Goal: Task Accomplishment & Management: Complete application form

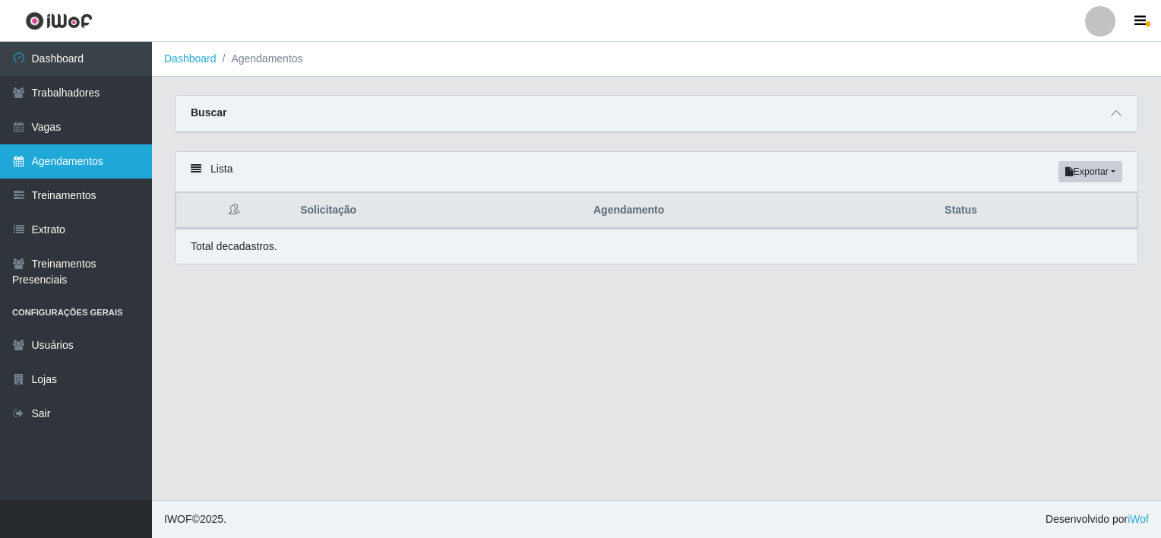
click at [70, 161] on link "Agendamentos" at bounding box center [76, 161] width 152 height 34
click at [1123, 107] on span at bounding box center [1116, 113] width 18 height 17
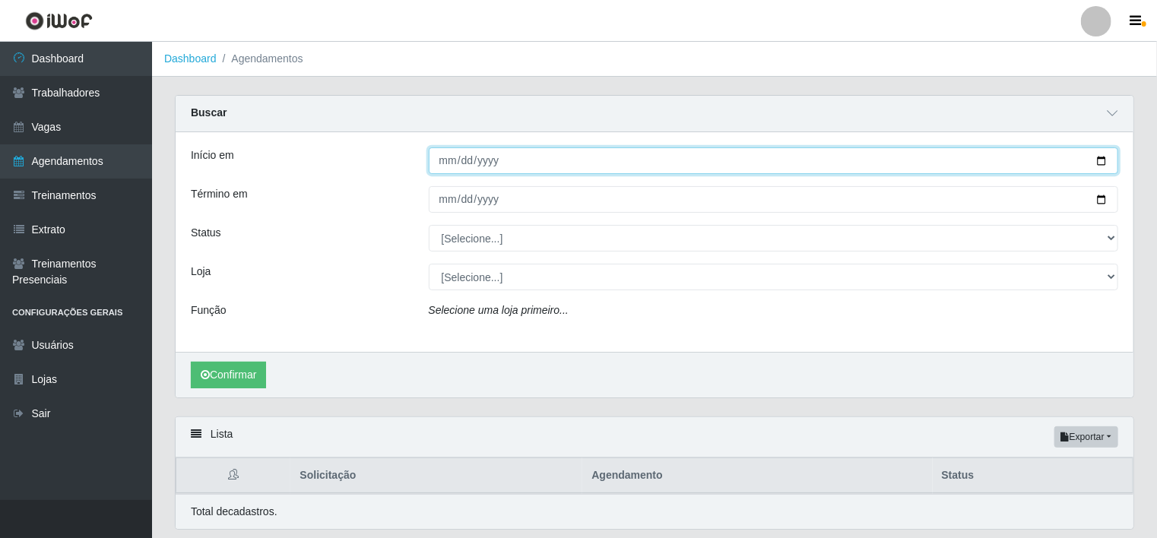
click at [443, 162] on input "Início em" at bounding box center [774, 160] width 690 height 27
click at [442, 164] on input "Início em" at bounding box center [774, 160] width 690 height 27
type input "[DATE]"
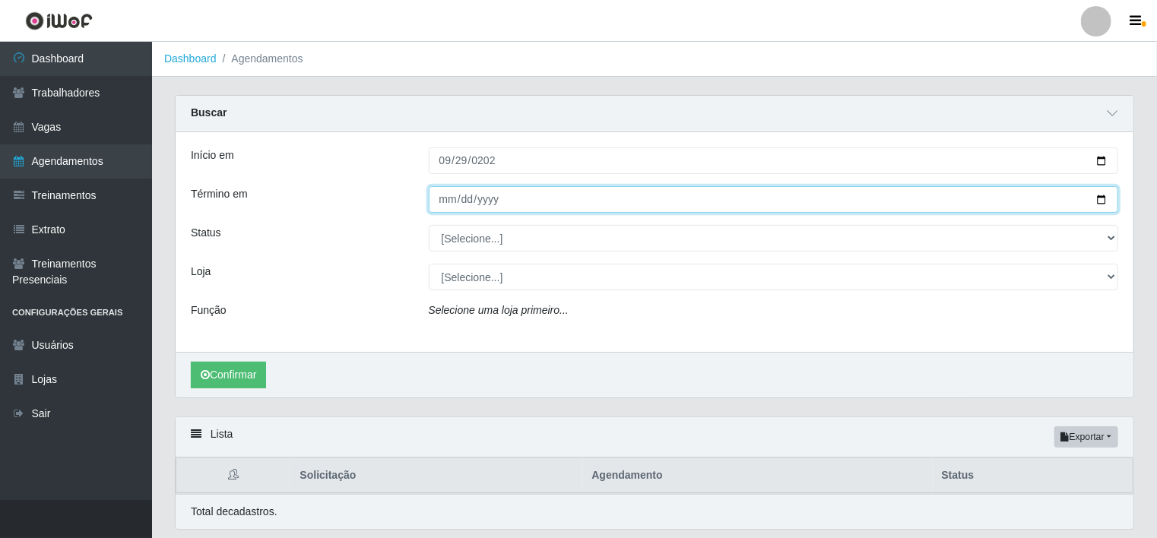
click at [444, 201] on input "Término em" at bounding box center [774, 199] width 690 height 27
type input "[DATE]"
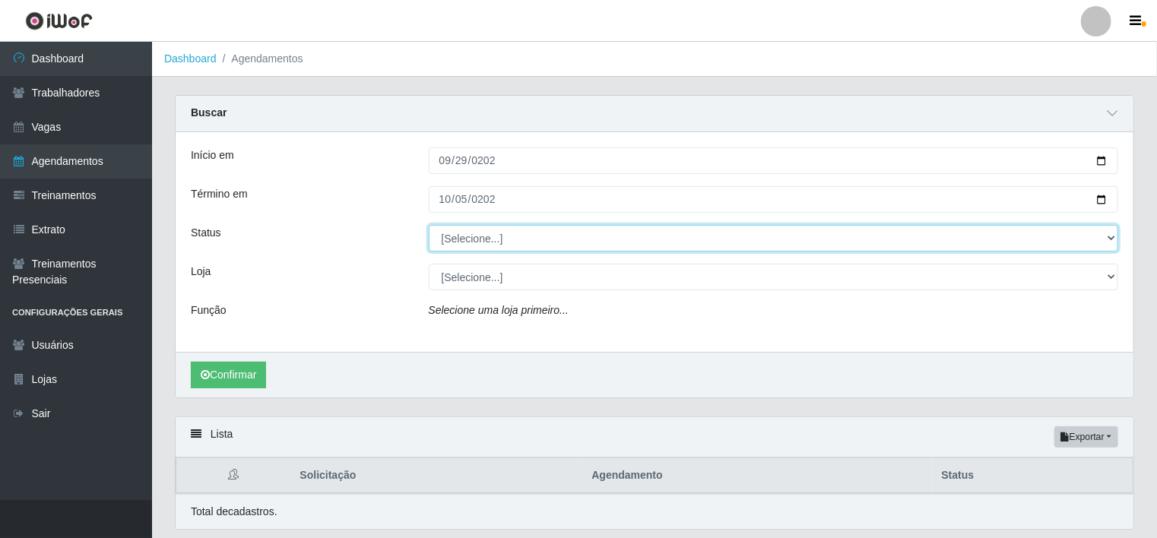
click at [470, 240] on select "[Selecione...] AGENDADO AGUARDANDO LIBERAR EM ANDAMENTO EM REVISÃO FINALIZADO C…" at bounding box center [774, 238] width 690 height 27
select select "FINALIZADO"
click at [429, 225] on select "[Selecione...] AGENDADO AGUARDANDO LIBERAR EM ANDAMENTO EM REVISÃO FINALIZADO C…" at bounding box center [774, 238] width 690 height 27
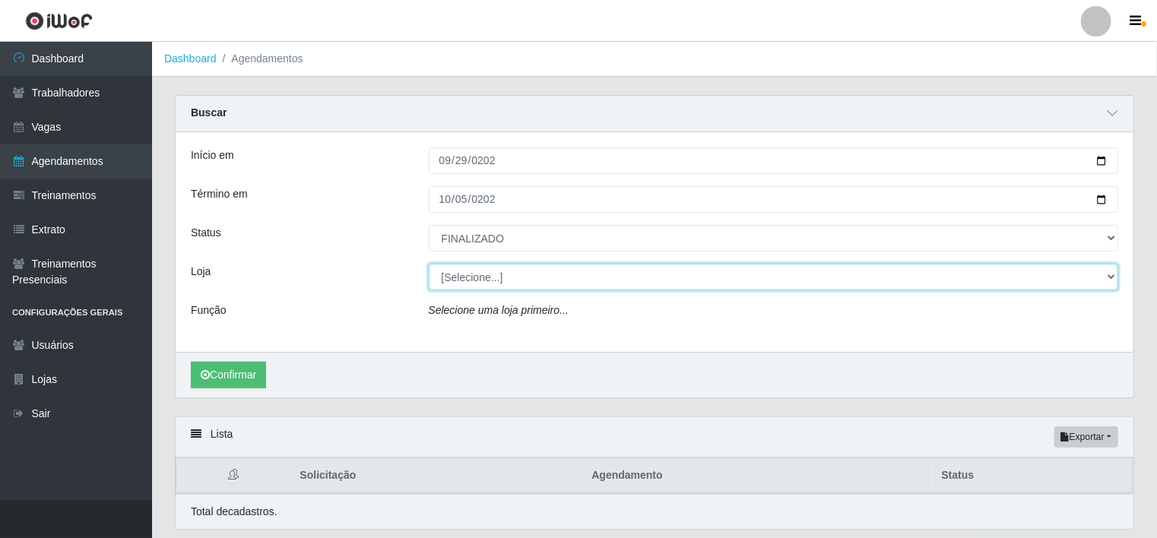
click at [532, 273] on select "[Selecione...] Rede Compras - CD Logistica Rede Compras Supermercados - LOJA 1 …" at bounding box center [774, 277] width 690 height 27
click at [429, 264] on select "[Selecione...] Rede Compras - CD Logistica Rede Compras Supermercados - LOJA 1 …" at bounding box center [774, 277] width 690 height 27
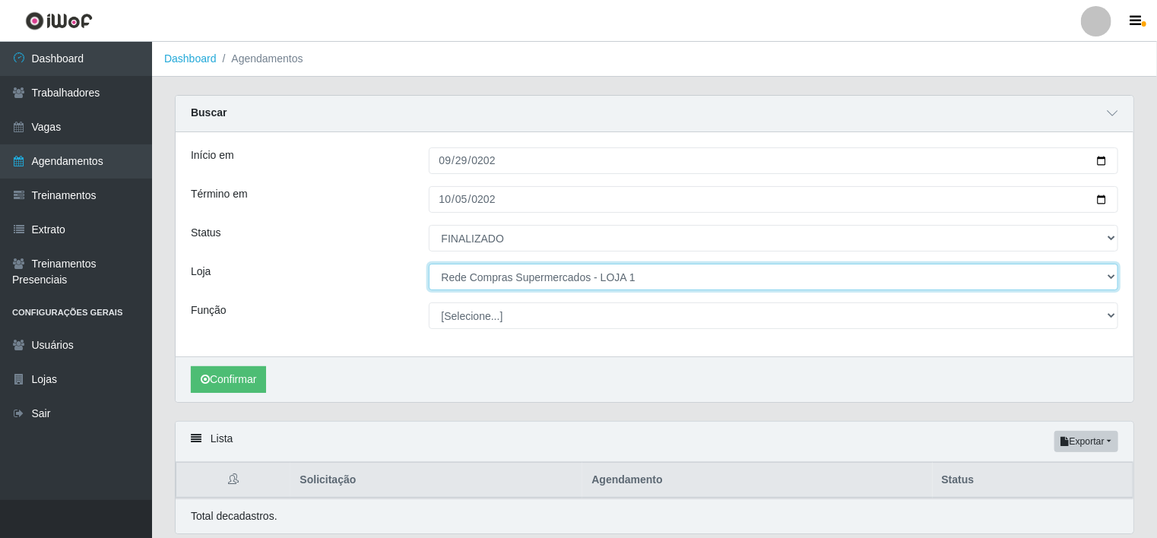
click at [556, 272] on select "[Selecione...] Rede Compras - CD Logistica Rede Compras Supermercados - LOJA 1 …" at bounding box center [774, 277] width 690 height 27
click at [429, 264] on select "[Selecione...] Rede Compras - CD Logistica Rede Compras Supermercados - LOJA 1 …" at bounding box center [774, 277] width 690 height 27
click at [578, 282] on select "[Selecione...] Rede Compras - CD Logistica Rede Compras Supermercados - LOJA 1 …" at bounding box center [774, 277] width 690 height 27
click at [429, 264] on select "[Selecione...] Rede Compras - CD Logistica Rede Compras Supermercados - LOJA 1 …" at bounding box center [774, 277] width 690 height 27
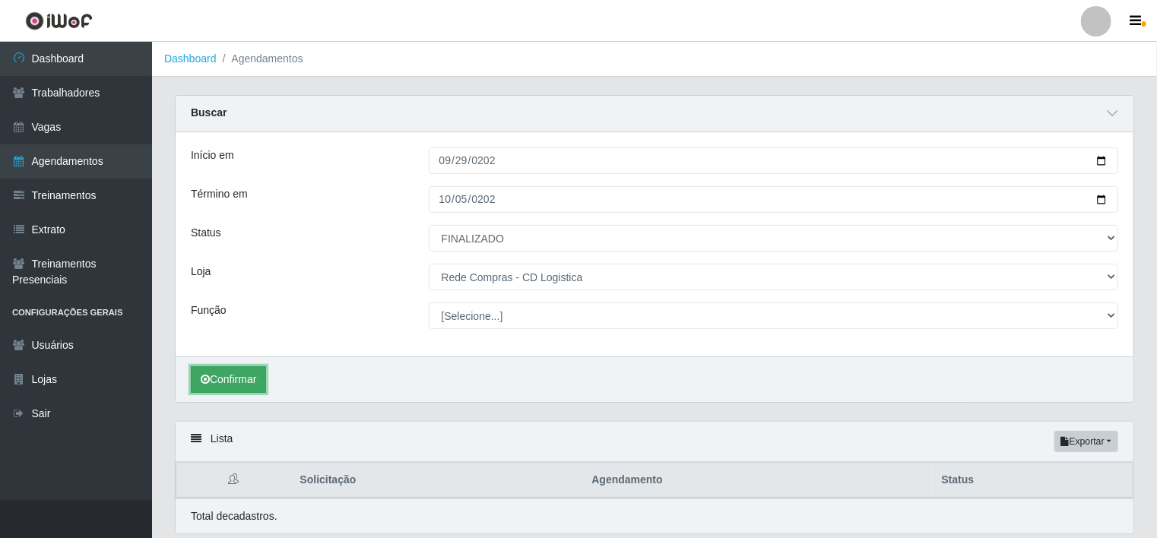
click at [243, 379] on button "Confirmar" at bounding box center [228, 379] width 75 height 27
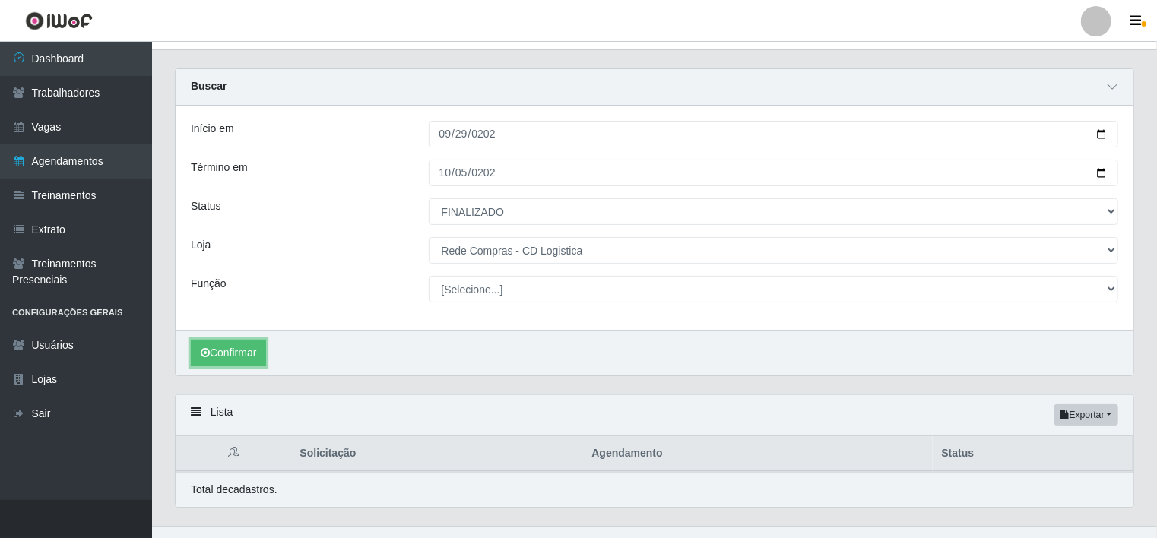
scroll to position [51, 0]
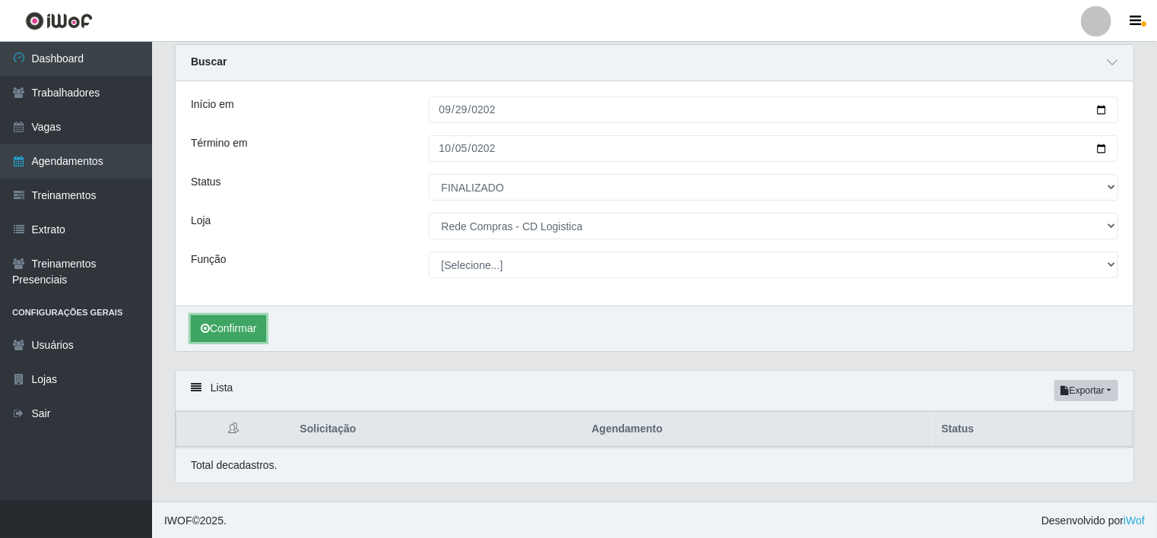
click at [216, 319] on button "Confirmar" at bounding box center [228, 328] width 75 height 27
click at [231, 325] on button "Confirmar" at bounding box center [228, 328] width 75 height 27
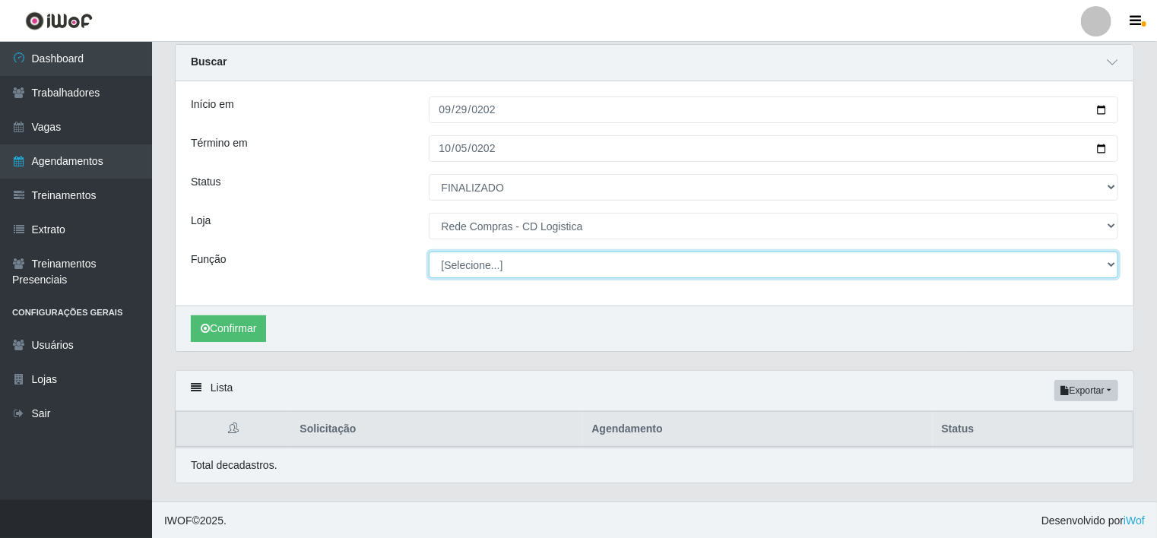
click at [508, 267] on select "[Selecione...] ASG ASG + ASG ++ Auxiliar de Depósito Auxiliar de Depósito + Aux…" at bounding box center [774, 265] width 690 height 27
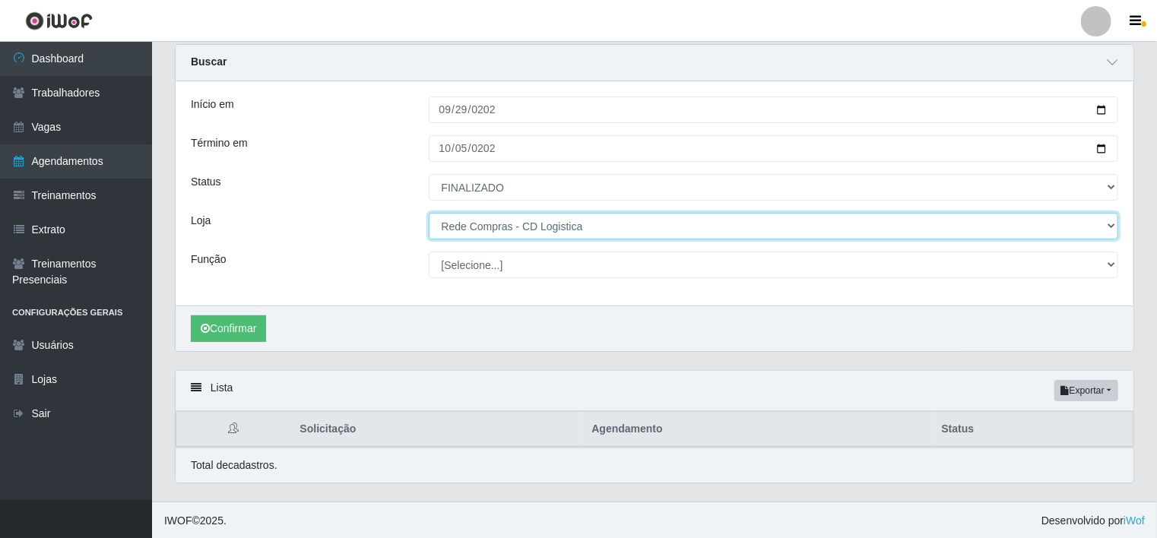
click at [555, 219] on select "[Selecione...] Rede Compras - CD Logistica Rede Compras Supermercados - LOJA 1 …" at bounding box center [774, 226] width 690 height 27
click at [429, 217] on select "[Selecione...] Rede Compras - CD Logistica Rede Compras Supermercados - LOJA 1 …" at bounding box center [774, 226] width 690 height 27
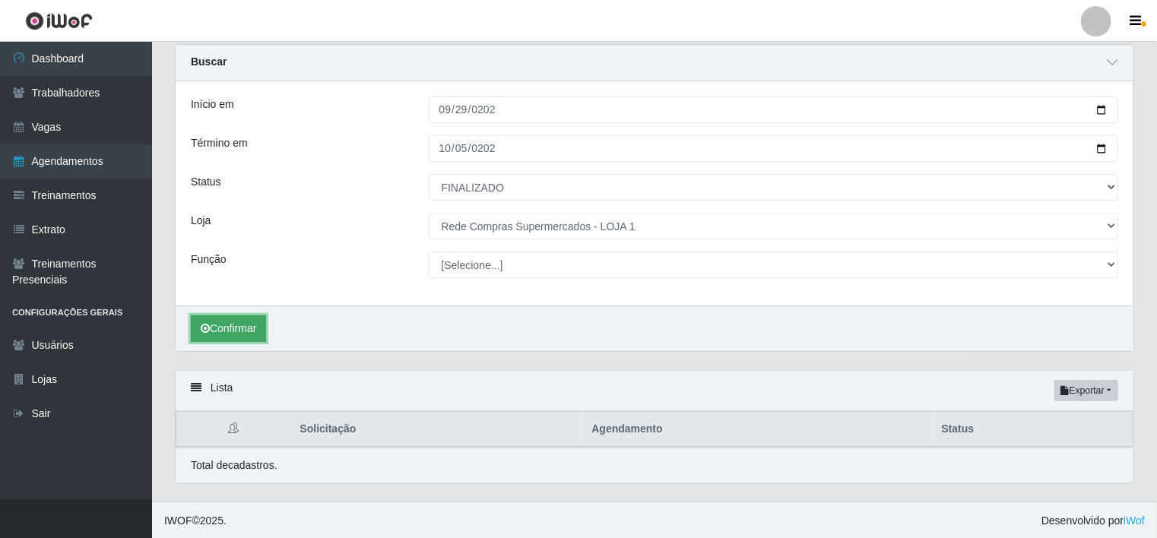
click at [243, 325] on button "Confirmar" at bounding box center [228, 328] width 75 height 27
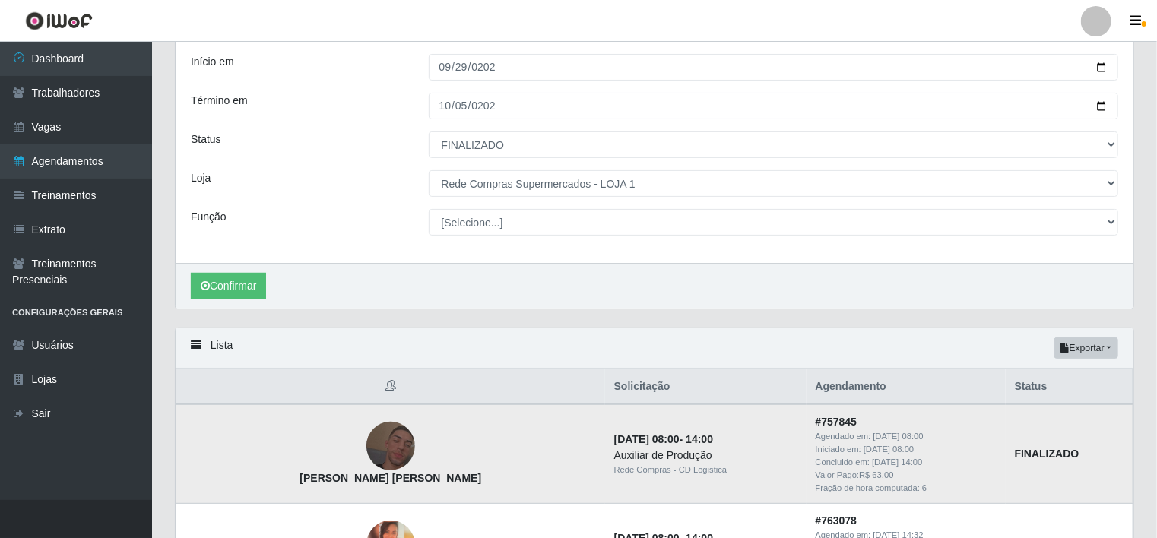
scroll to position [203, 0]
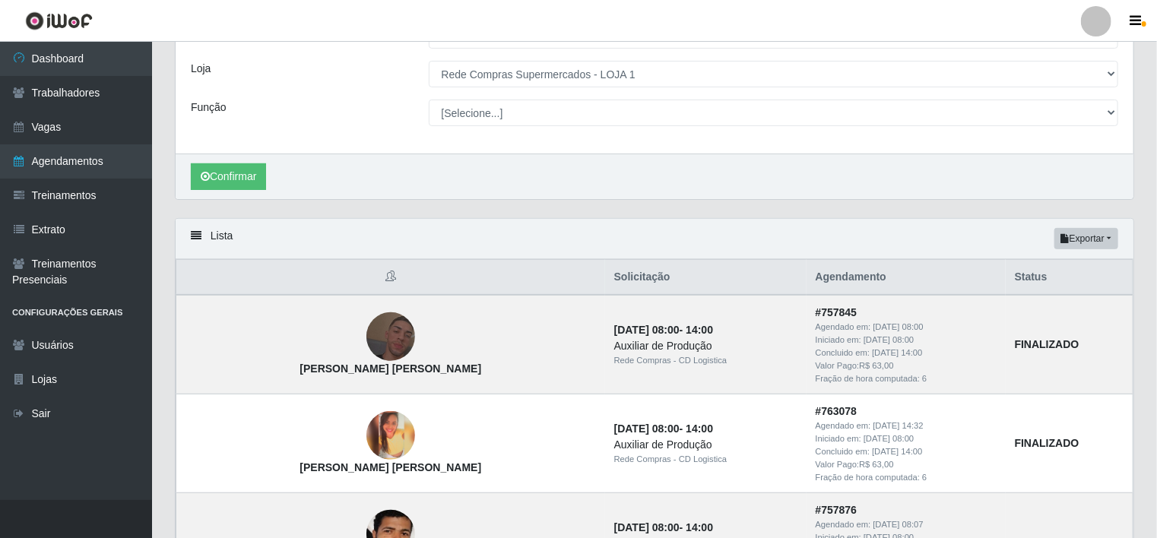
click at [762, 207] on div "Carregando... Buscar Início em [DATE] Término em [DATE] Status [Selecione...] A…" at bounding box center [654, 55] width 982 height 326
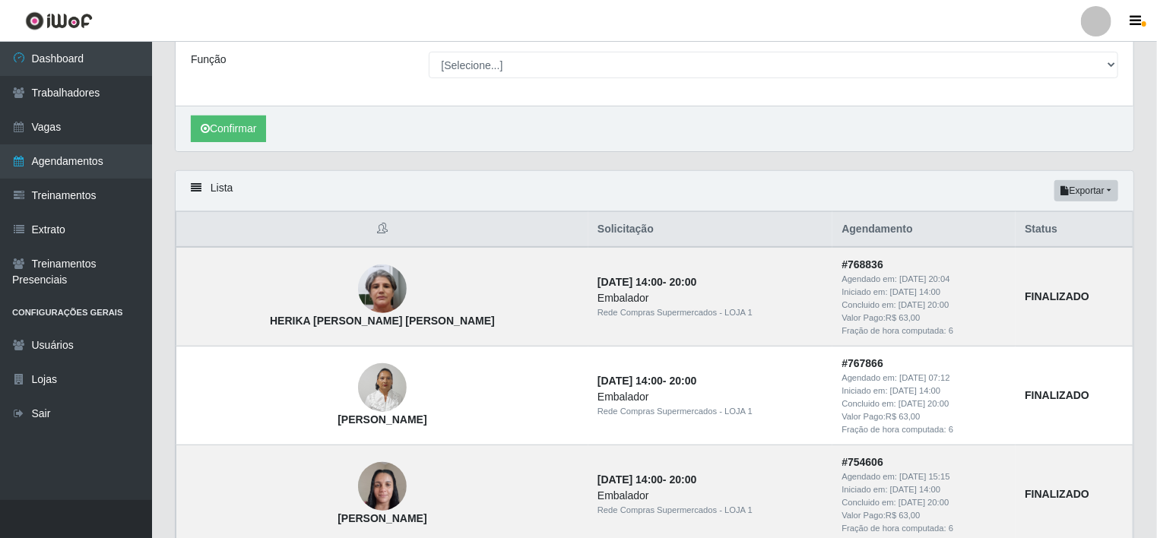
scroll to position [127, 0]
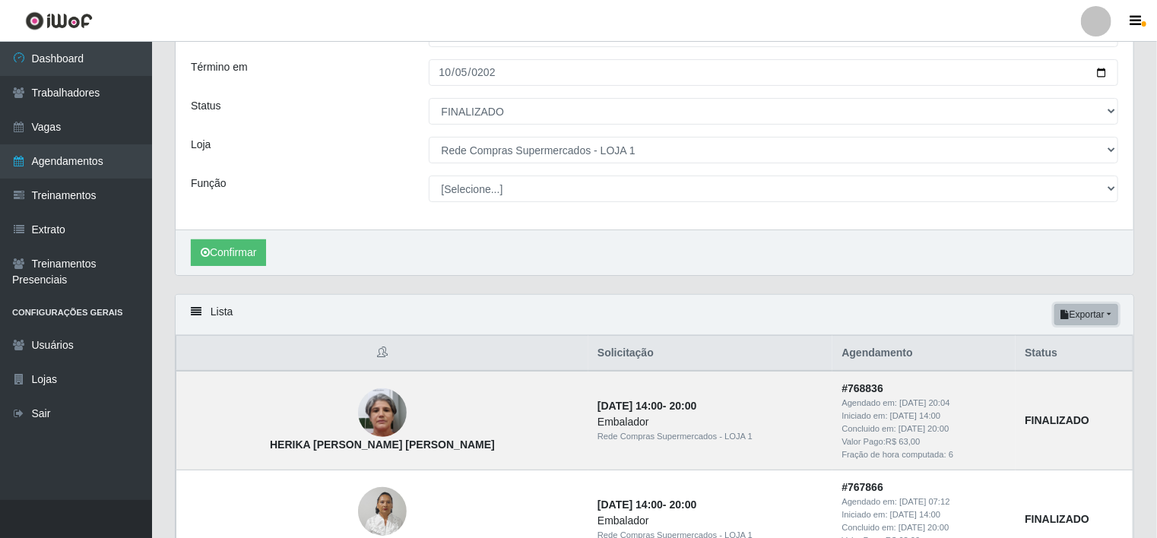
click at [1112, 311] on button "Exportar" at bounding box center [1086, 314] width 64 height 21
click at [1066, 371] on button "Excel" at bounding box center [1059, 375] width 120 height 31
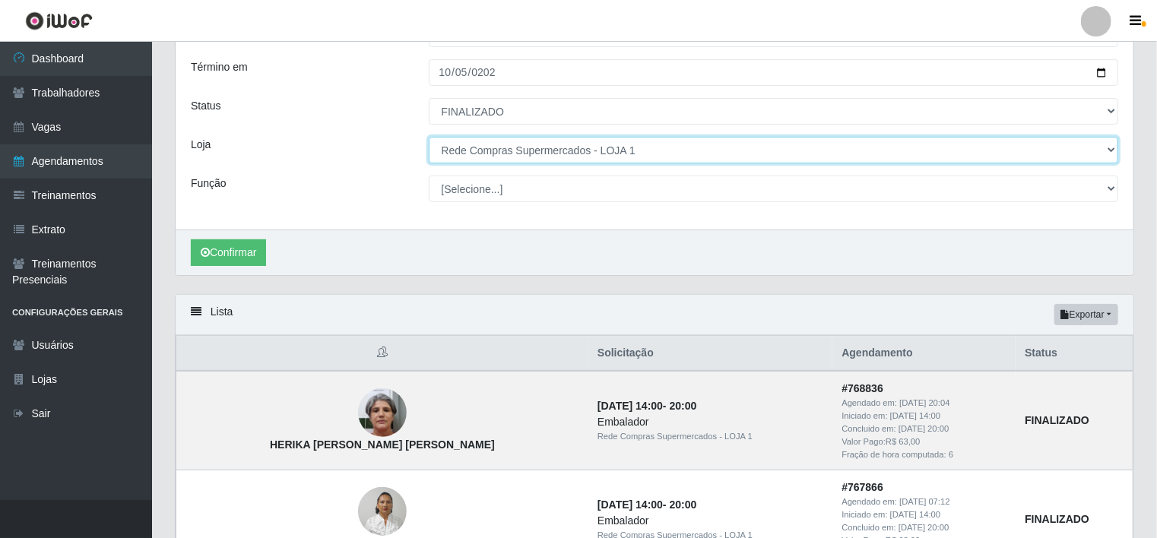
click at [645, 156] on select "[Selecione...] Rede Compras - CD Logistica Rede Compras Supermercados - LOJA 1 …" at bounding box center [774, 150] width 690 height 27
click at [429, 137] on select "[Selecione...] Rede Compras - CD Logistica Rede Compras Supermercados - LOJA 1 …" at bounding box center [774, 150] width 690 height 27
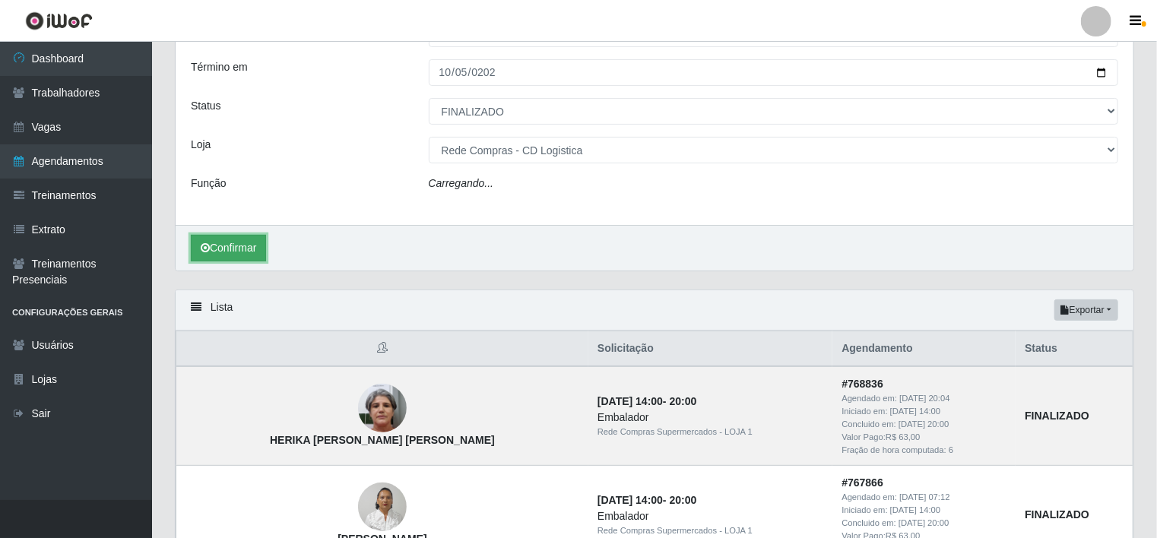
click at [216, 251] on button "Confirmar" at bounding box center [228, 248] width 75 height 27
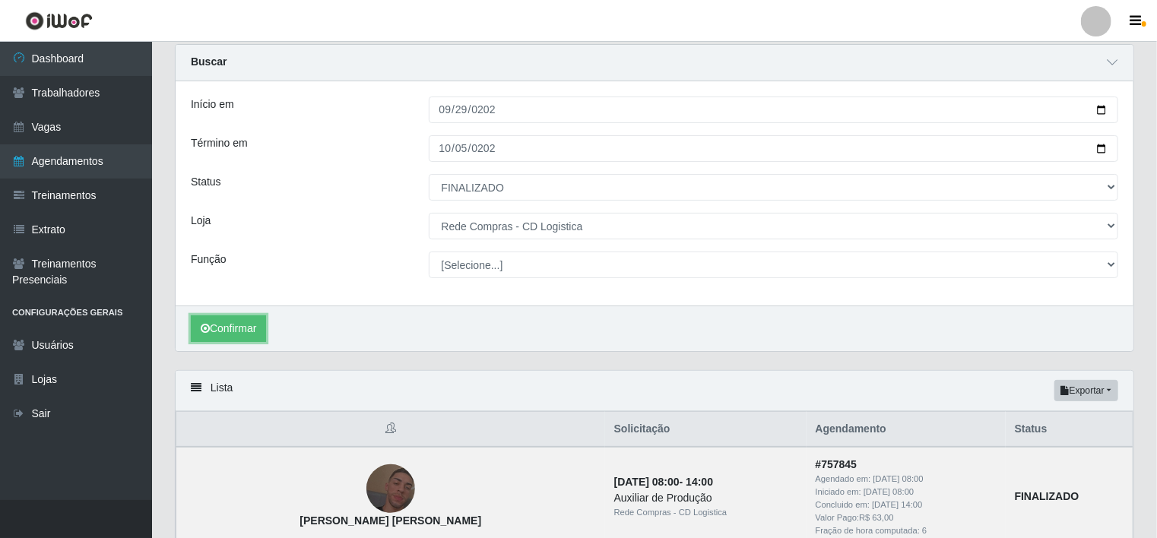
scroll to position [127, 0]
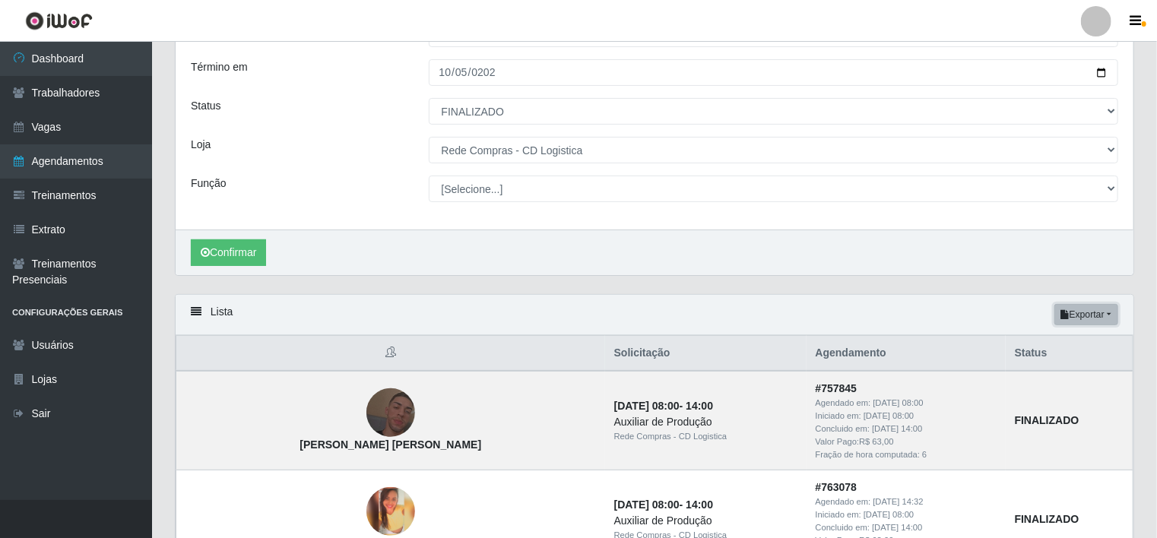
click at [1103, 316] on button "Exportar" at bounding box center [1086, 314] width 64 height 21
click at [1091, 374] on button "Excel" at bounding box center [1059, 375] width 120 height 31
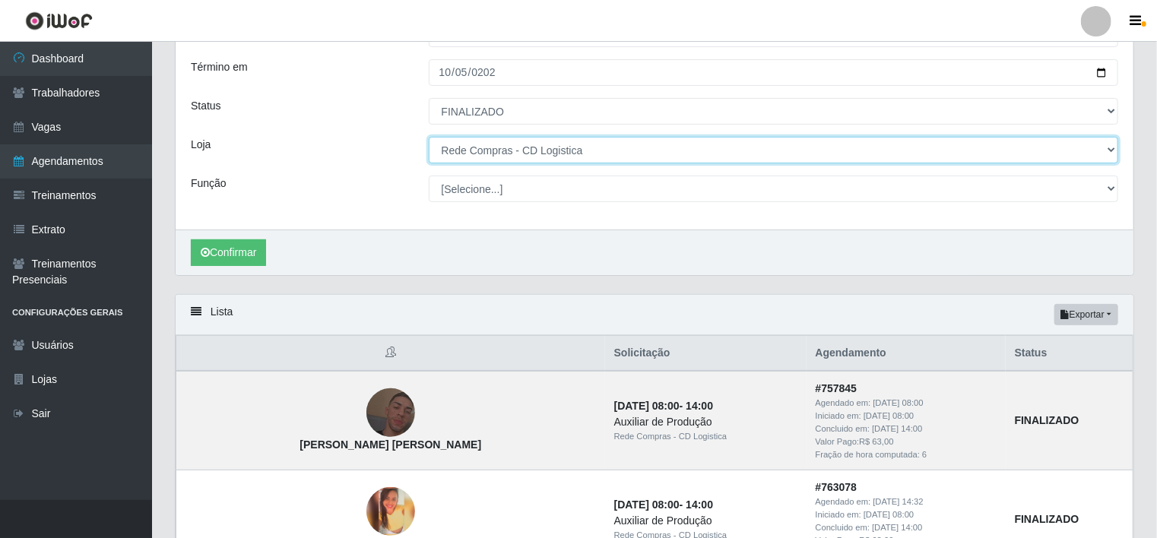
click at [645, 147] on select "[Selecione...] Rede Compras - CD Logistica Rede Compras Supermercados - LOJA 1 …" at bounding box center [774, 150] width 690 height 27
click at [429, 137] on select "[Selecione...] Rede Compras - CD Logistica Rede Compras Supermercados - LOJA 1 …" at bounding box center [774, 150] width 690 height 27
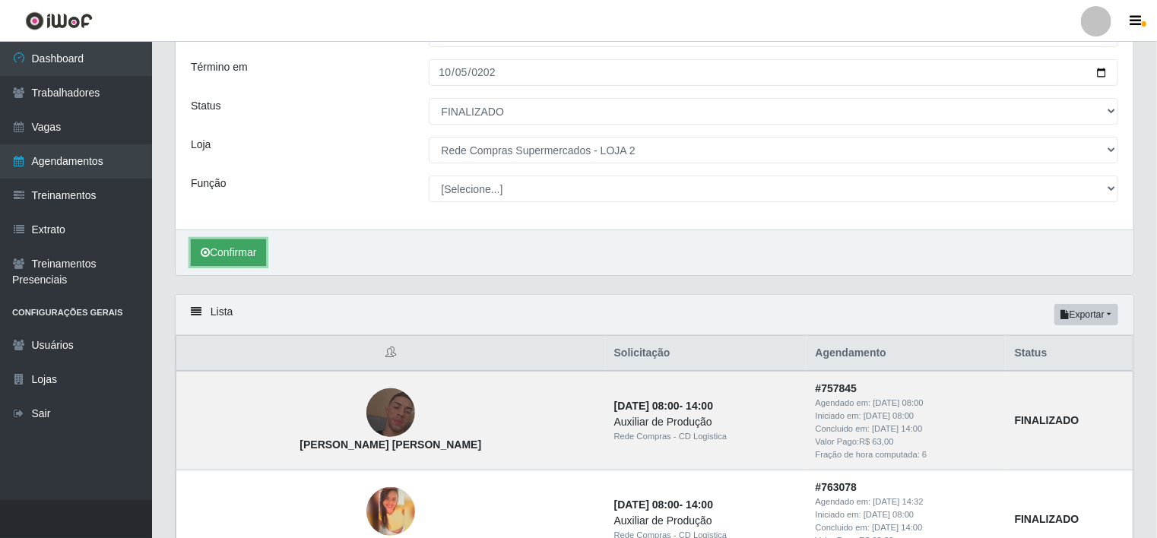
click at [246, 249] on button "Confirmar" at bounding box center [228, 252] width 75 height 27
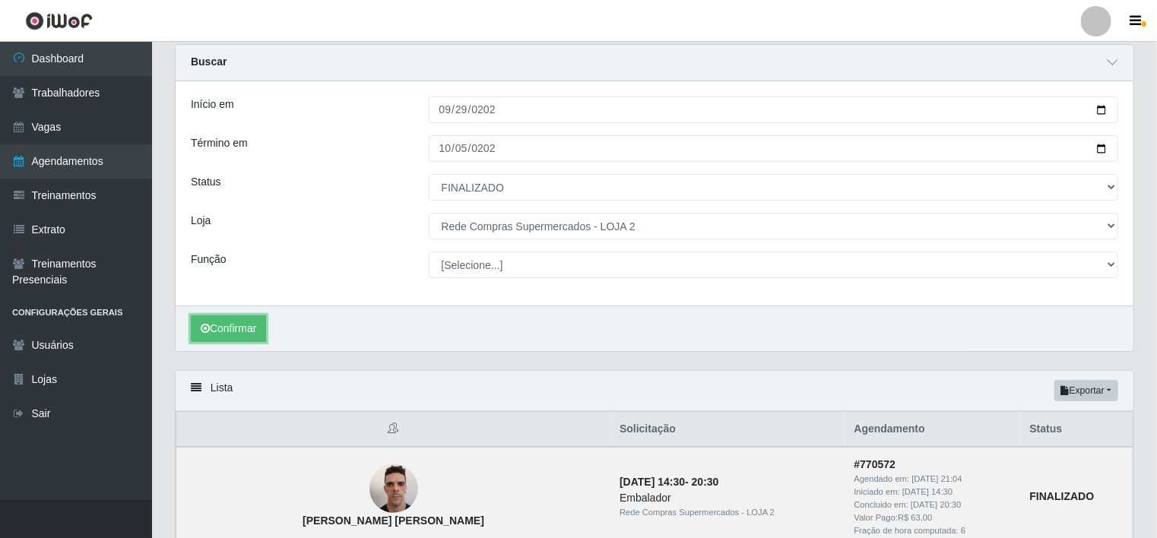
scroll to position [127, 0]
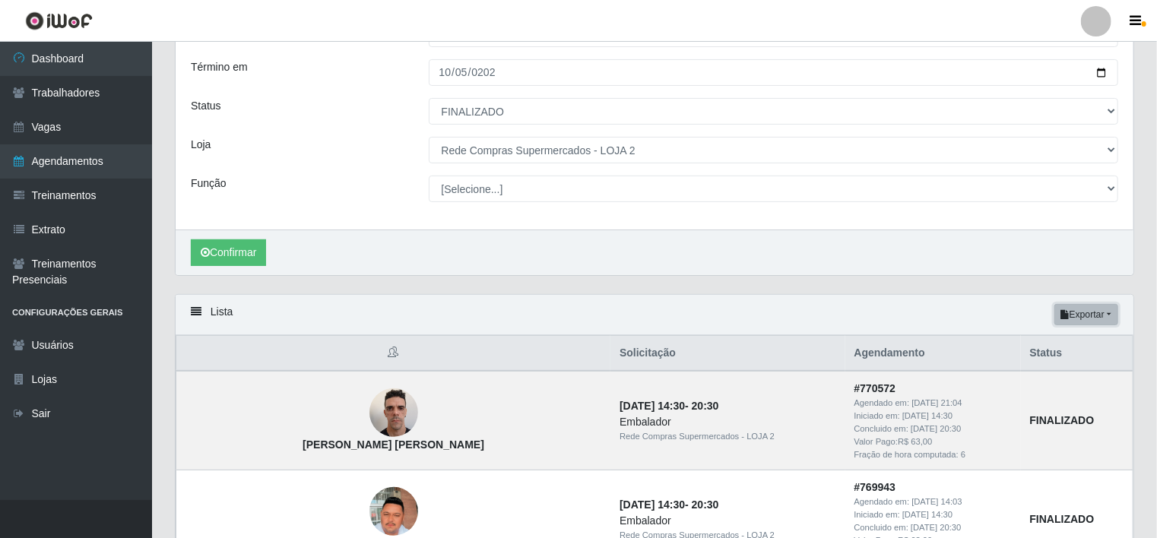
click at [1104, 313] on button "Exportar" at bounding box center [1086, 314] width 64 height 21
click at [1081, 376] on button "Excel" at bounding box center [1059, 375] width 120 height 31
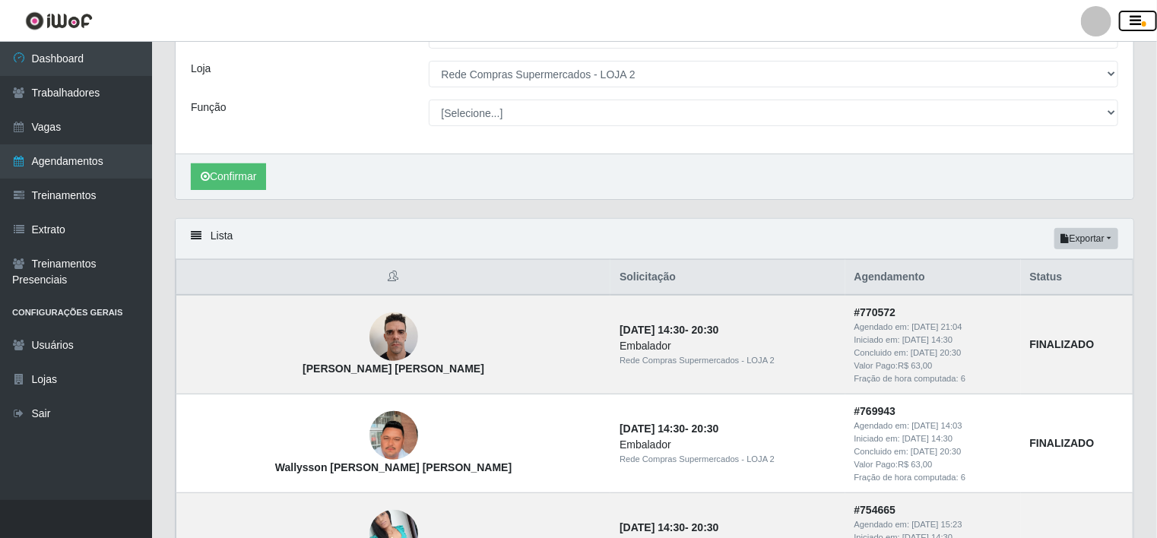
click at [1124, 24] on button "button" at bounding box center [1138, 21] width 38 height 21
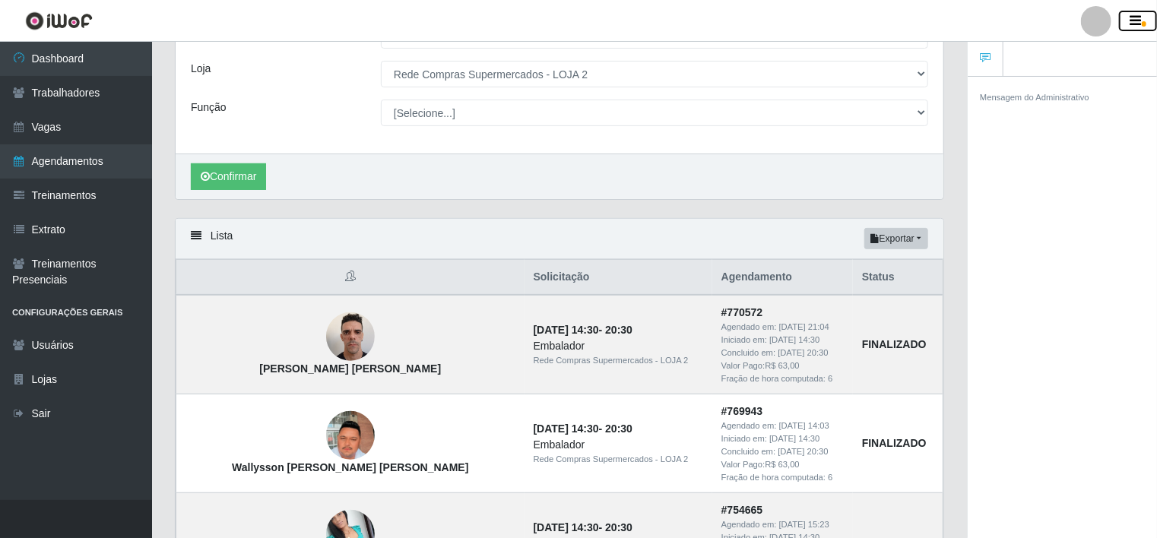
click at [1124, 24] on button "button" at bounding box center [1138, 21] width 38 height 21
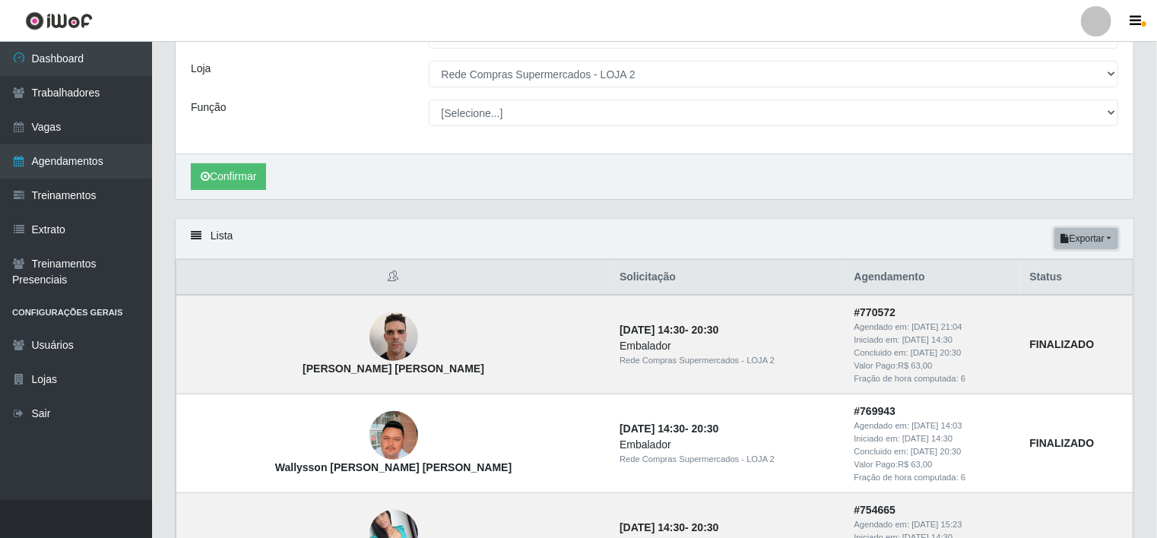
click at [1108, 241] on button "Exportar" at bounding box center [1086, 238] width 64 height 21
click at [1062, 294] on button "Excel" at bounding box center [1059, 298] width 120 height 31
click at [1104, 235] on button "Exportar" at bounding box center [1086, 238] width 64 height 21
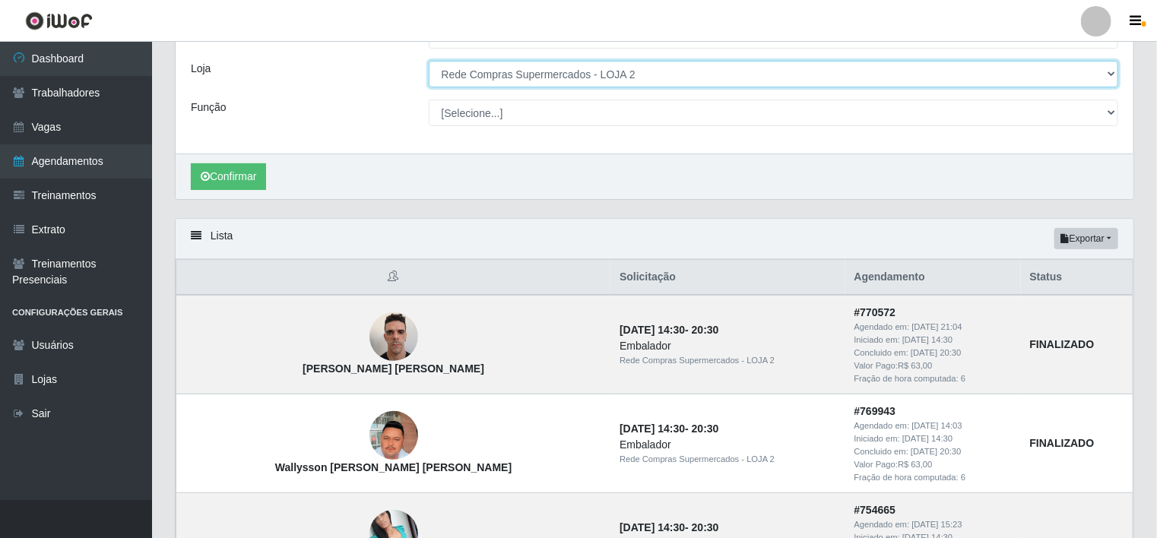
click at [666, 78] on select "[Selecione...] Rede Compras - CD Logistica Rede Compras Supermercados - LOJA 1 …" at bounding box center [774, 74] width 690 height 27
click at [429, 61] on select "[Selecione...] Rede Compras - CD Logistica Rede Compras Supermercados - LOJA 1 …" at bounding box center [774, 74] width 690 height 27
click at [599, 75] on select "[Selecione...] Rede Compras - CD Logistica Rede Compras Supermercados - LOJA 1 …" at bounding box center [774, 74] width 690 height 27
click at [429, 61] on select "[Selecione...] Rede Compras - CD Logistica Rede Compras Supermercados - LOJA 1 …" at bounding box center [774, 74] width 690 height 27
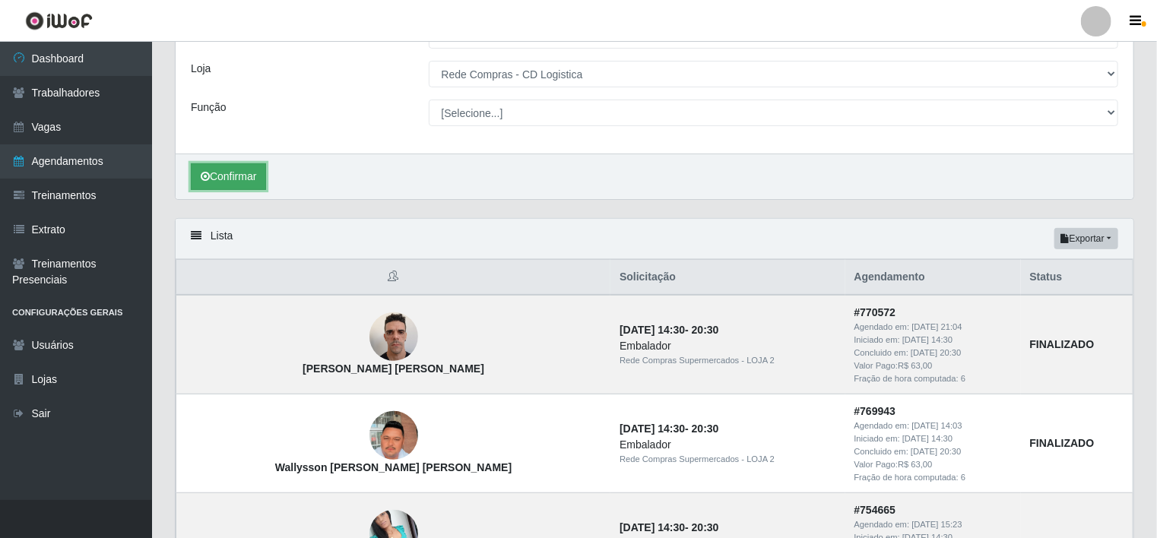
click at [239, 180] on button "Confirmar" at bounding box center [228, 176] width 75 height 27
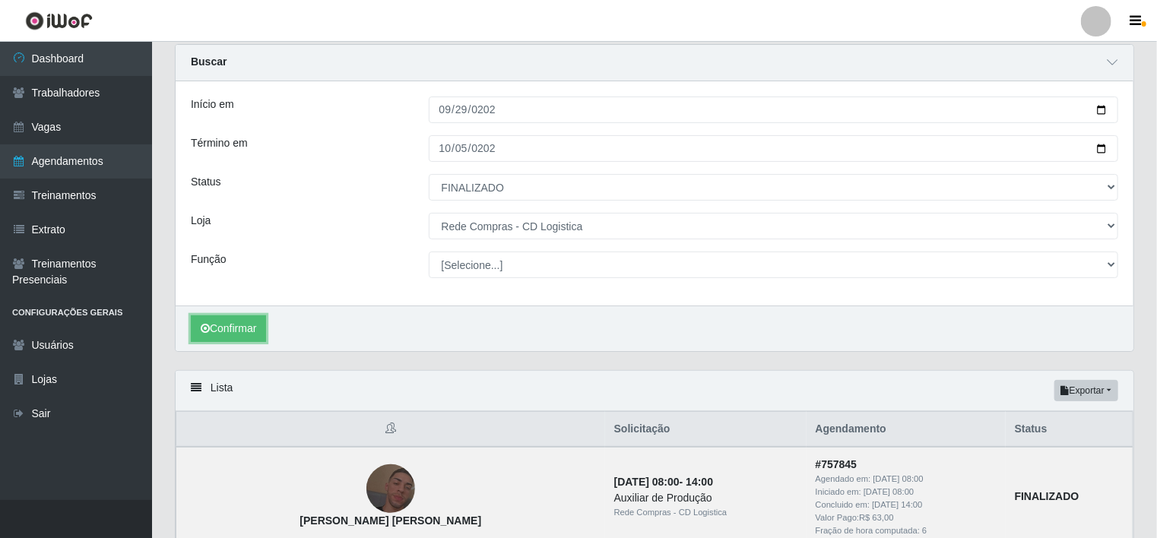
scroll to position [203, 0]
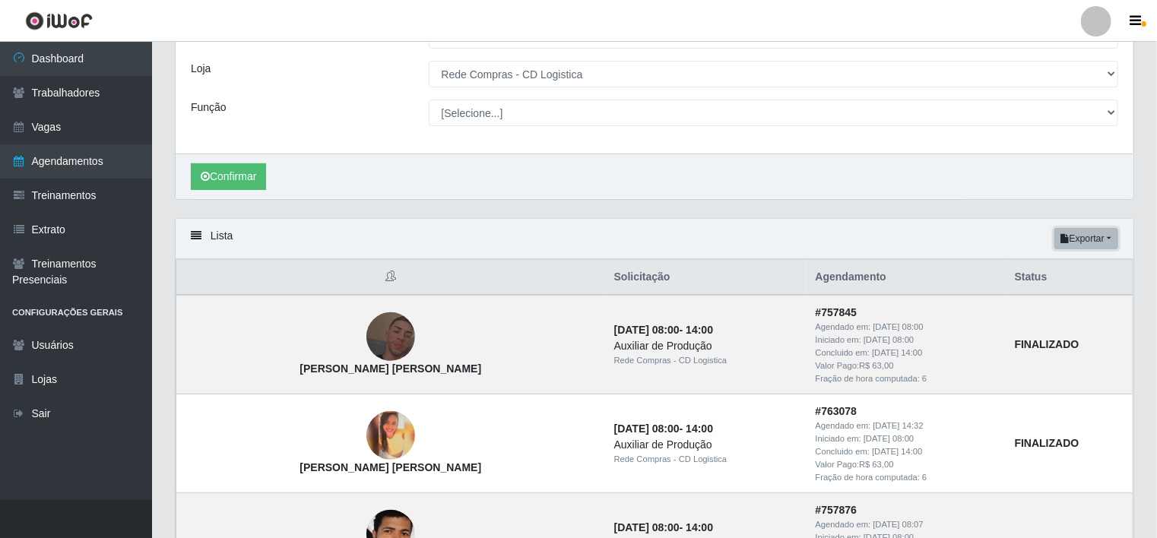
click at [1088, 238] on button "Exportar" at bounding box center [1086, 238] width 64 height 21
click at [1080, 302] on button "Excel" at bounding box center [1059, 298] width 120 height 31
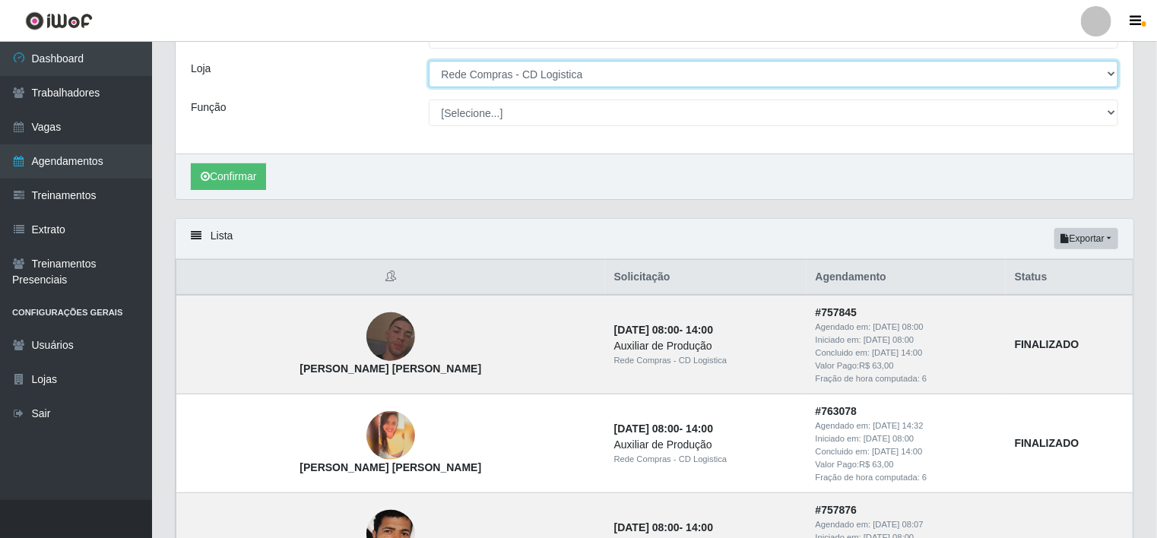
click at [751, 82] on select "[Selecione...] Rede Compras - CD Logistica Rede Compras Supermercados - LOJA 1 …" at bounding box center [774, 74] width 690 height 27
click at [429, 61] on select "[Selecione...] Rede Compras - CD Logistica Rede Compras Supermercados - LOJA 1 …" at bounding box center [774, 74] width 690 height 27
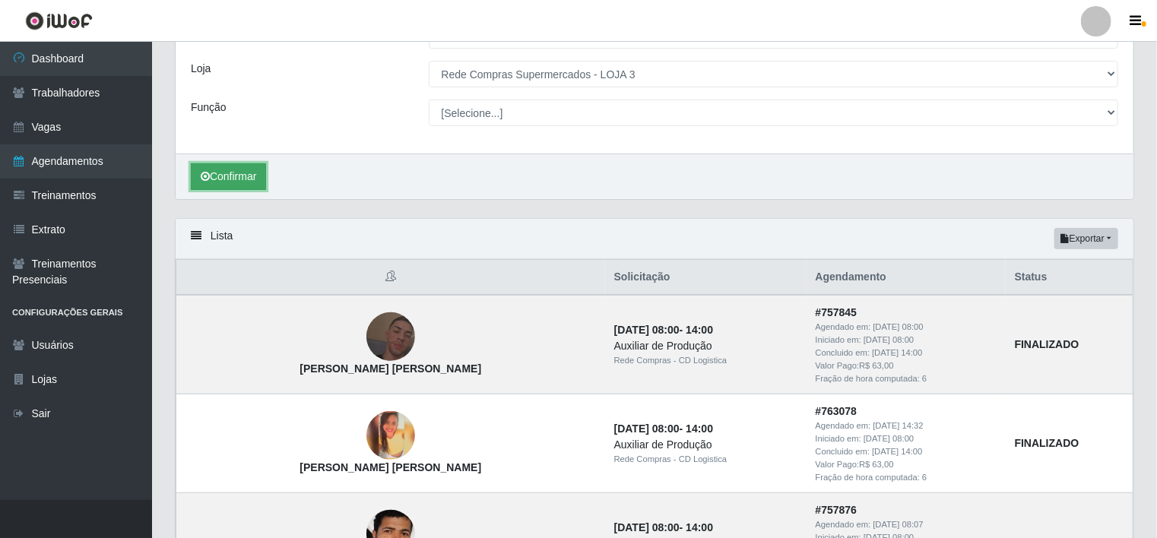
click at [209, 179] on icon "submit" at bounding box center [205, 176] width 9 height 11
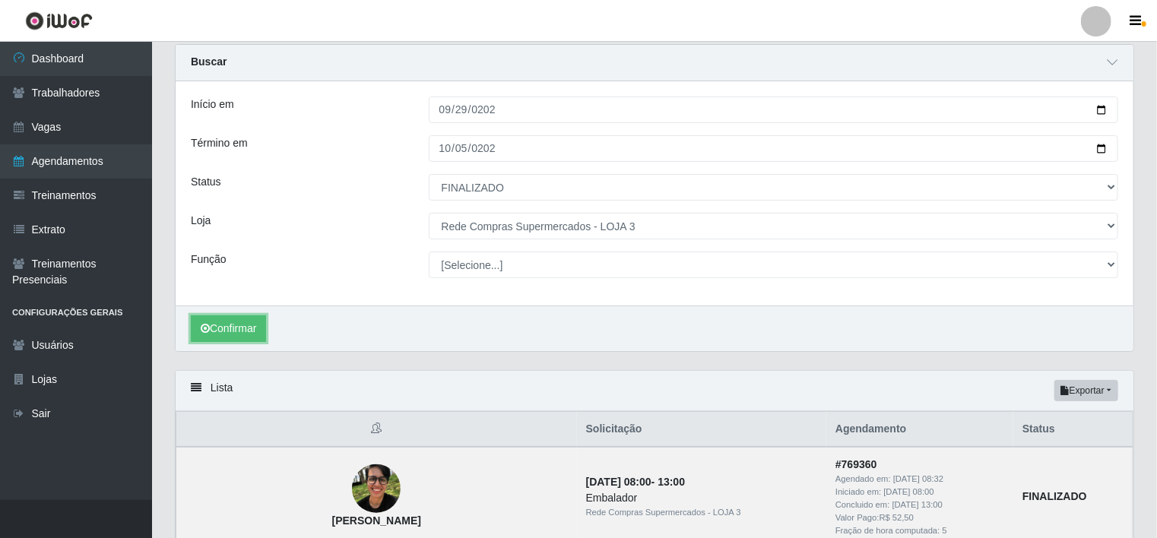
scroll to position [203, 0]
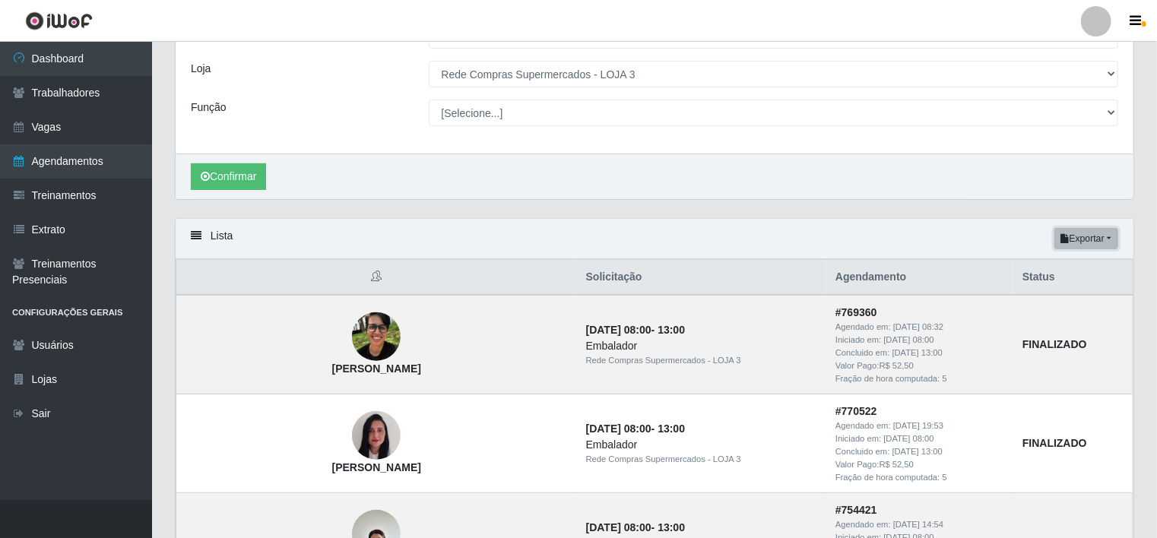
click at [1107, 242] on button "Exportar" at bounding box center [1086, 238] width 64 height 21
click at [1049, 298] on button "Excel" at bounding box center [1059, 298] width 120 height 31
click at [1091, 235] on button "Exportar" at bounding box center [1086, 238] width 64 height 21
click at [1058, 301] on button "Excel" at bounding box center [1059, 298] width 120 height 31
click at [1107, 228] on button "Exportar" at bounding box center [1086, 238] width 64 height 21
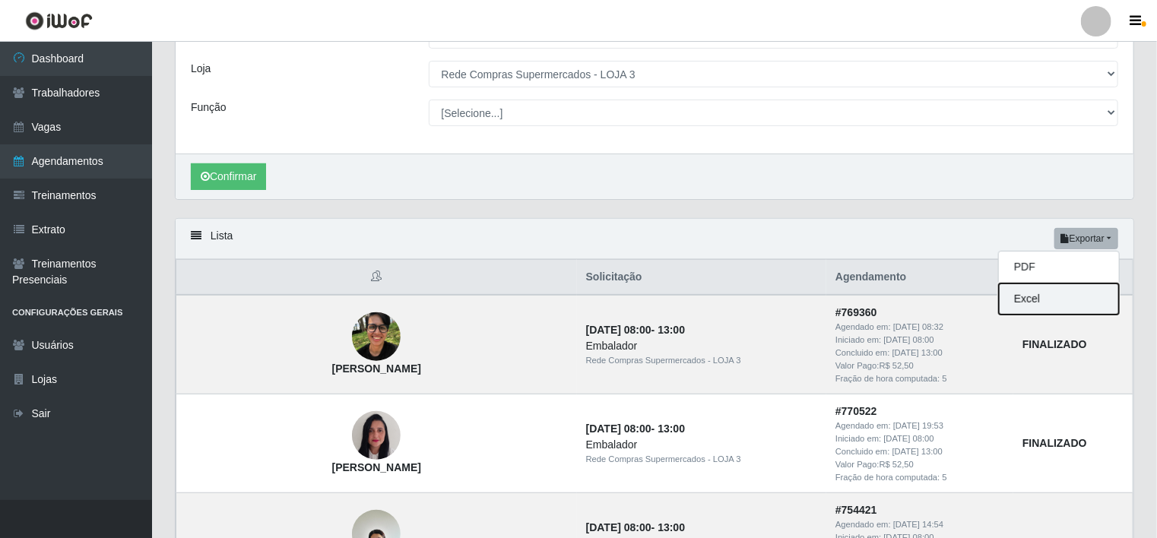
click at [1046, 291] on button "Excel" at bounding box center [1059, 298] width 120 height 31
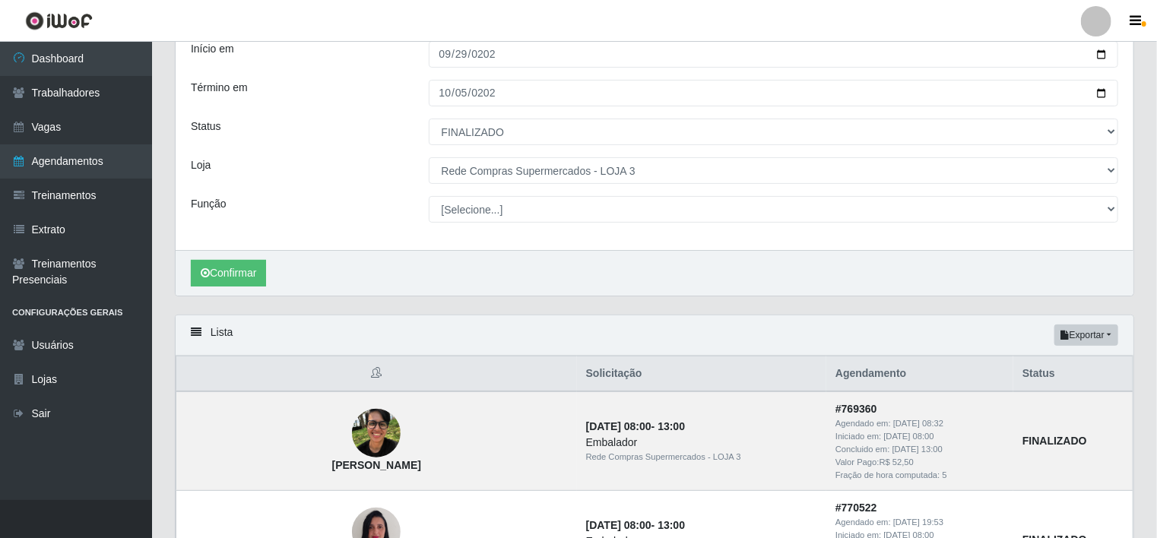
scroll to position [0, 0]
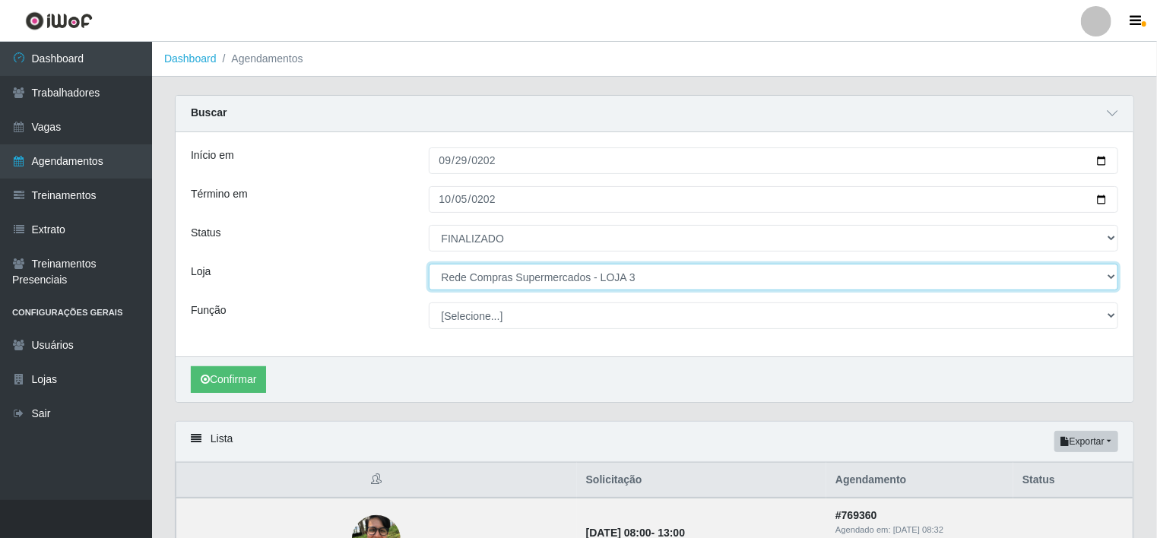
click at [602, 280] on select "[Selecione...] Rede Compras - CD Logistica Rede Compras Supermercados - LOJA 1 …" at bounding box center [774, 277] width 690 height 27
click at [429, 264] on select "[Selecione...] Rede Compras - CD Logistica Rede Compras Supermercados - LOJA 1 …" at bounding box center [774, 277] width 690 height 27
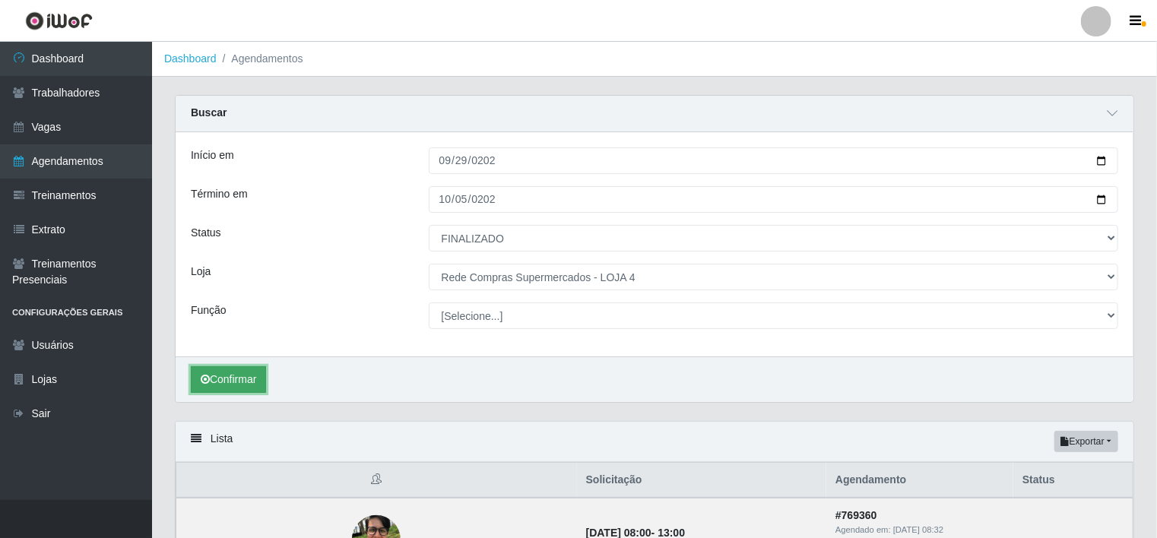
click at [214, 382] on button "Confirmar" at bounding box center [228, 379] width 75 height 27
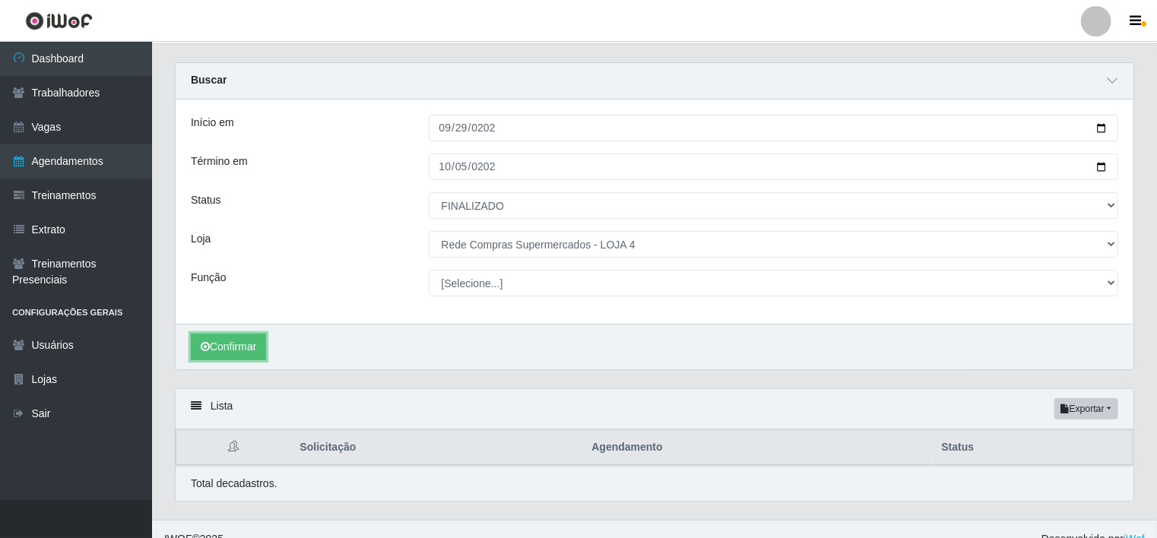
scroll to position [51, 0]
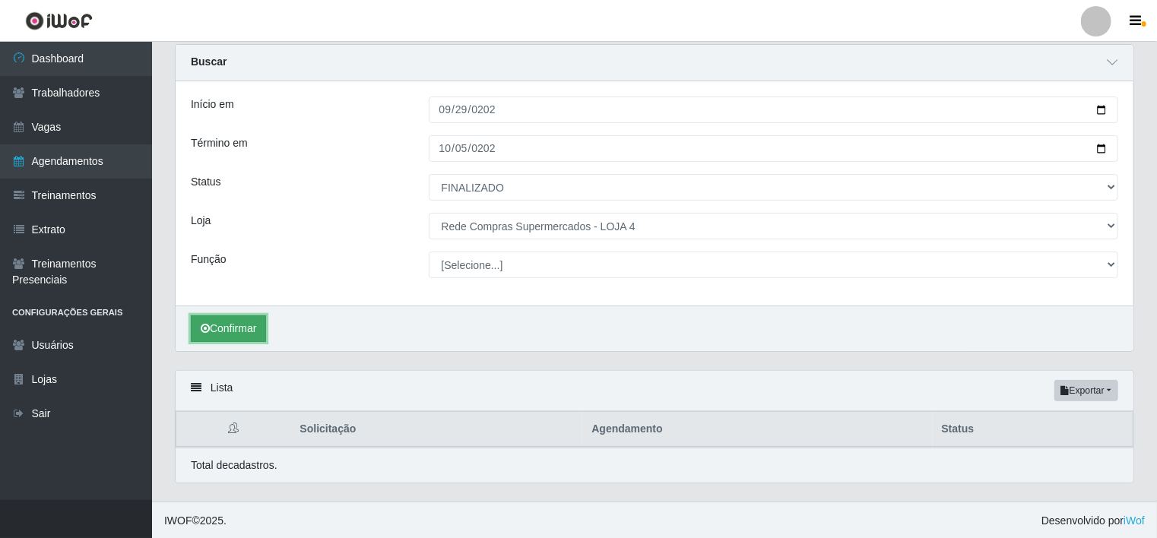
click at [225, 335] on button "Confirmar" at bounding box center [228, 328] width 75 height 27
click at [242, 329] on button "Confirmar" at bounding box center [228, 328] width 75 height 27
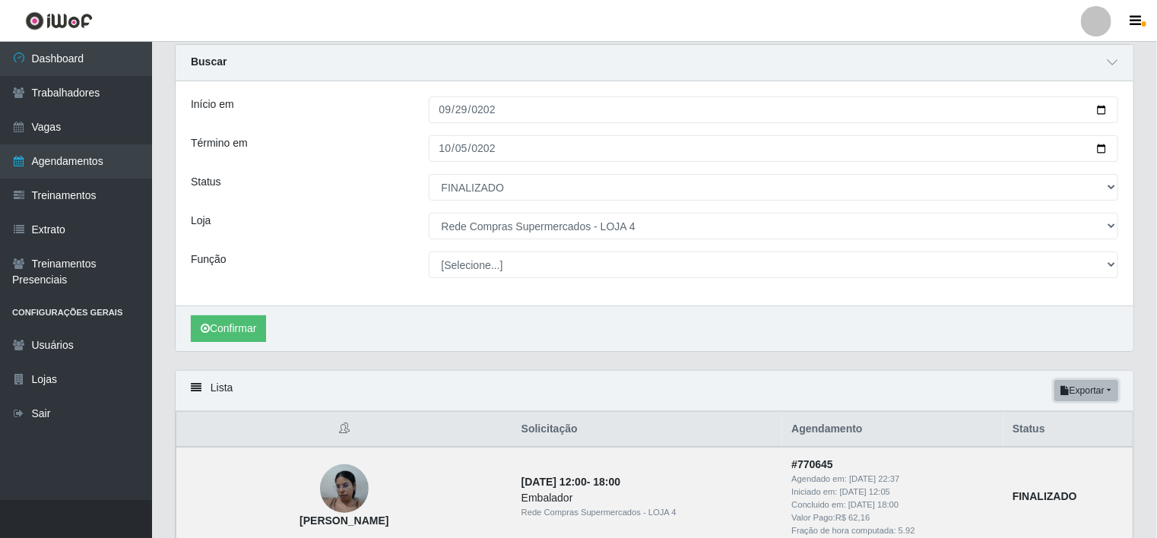
click at [1104, 397] on button "Exportar" at bounding box center [1086, 390] width 64 height 21
click at [1063, 454] on button "Excel" at bounding box center [1059, 451] width 120 height 31
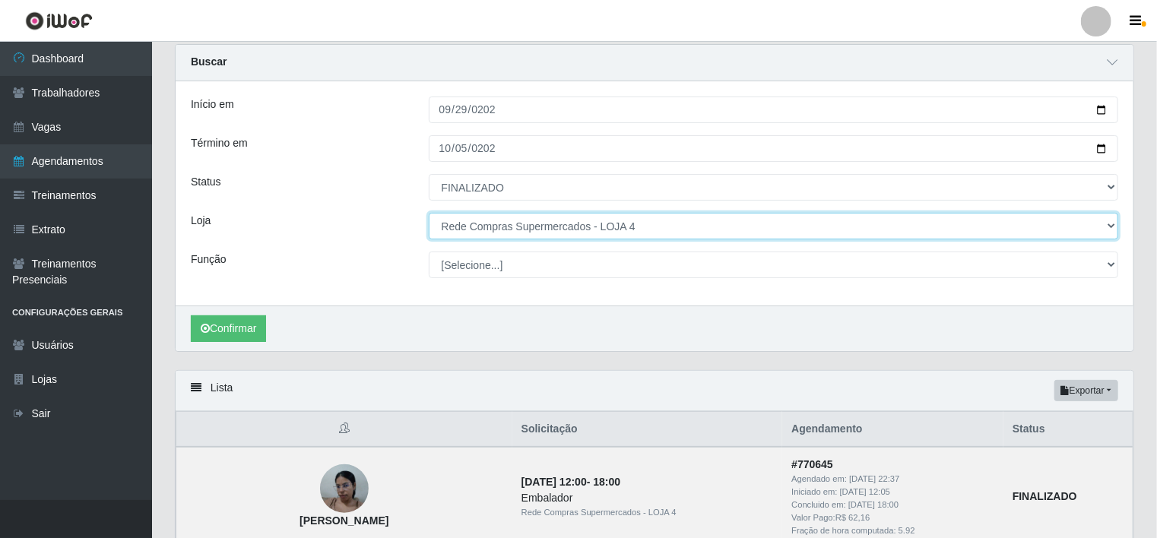
click at [608, 224] on select "[Selecione...] Rede Compras - CD Logistica Rede Compras Supermercados - LOJA 1 …" at bounding box center [774, 226] width 690 height 27
click at [429, 213] on select "[Selecione...] Rede Compras - CD Logistica Rede Compras Supermercados - LOJA 1 …" at bounding box center [774, 226] width 690 height 27
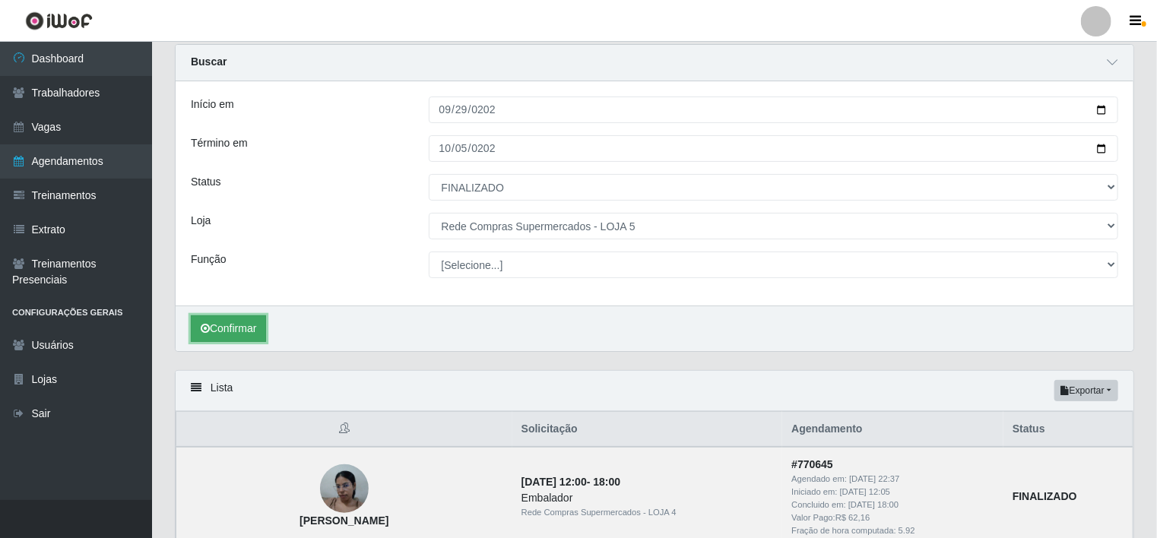
click at [261, 329] on button "Confirmar" at bounding box center [228, 328] width 75 height 27
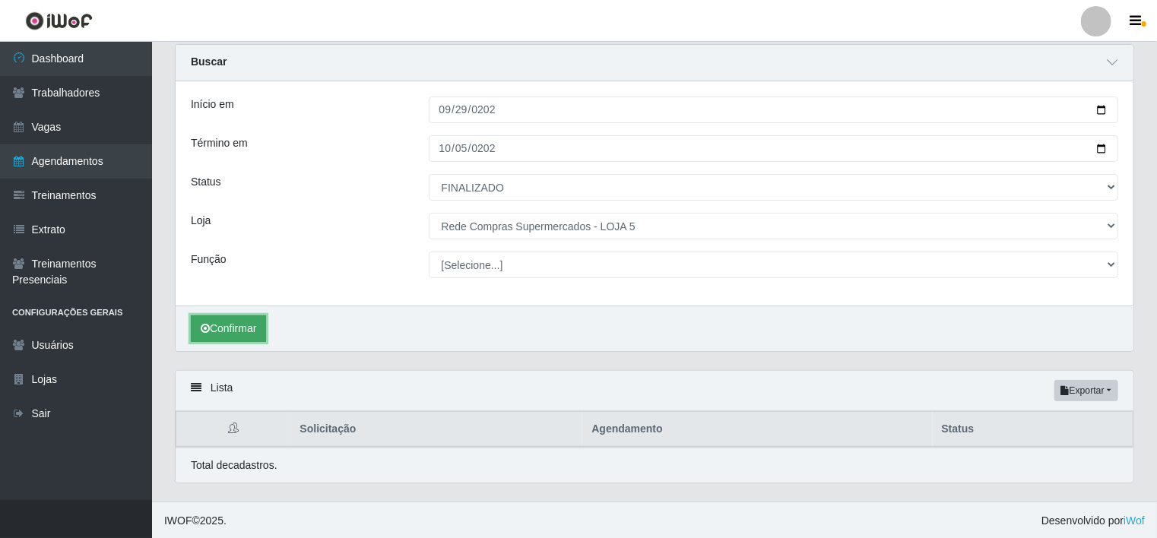
click at [240, 334] on button "Confirmar" at bounding box center [228, 328] width 75 height 27
click at [249, 325] on button "Confirmar" at bounding box center [228, 328] width 75 height 27
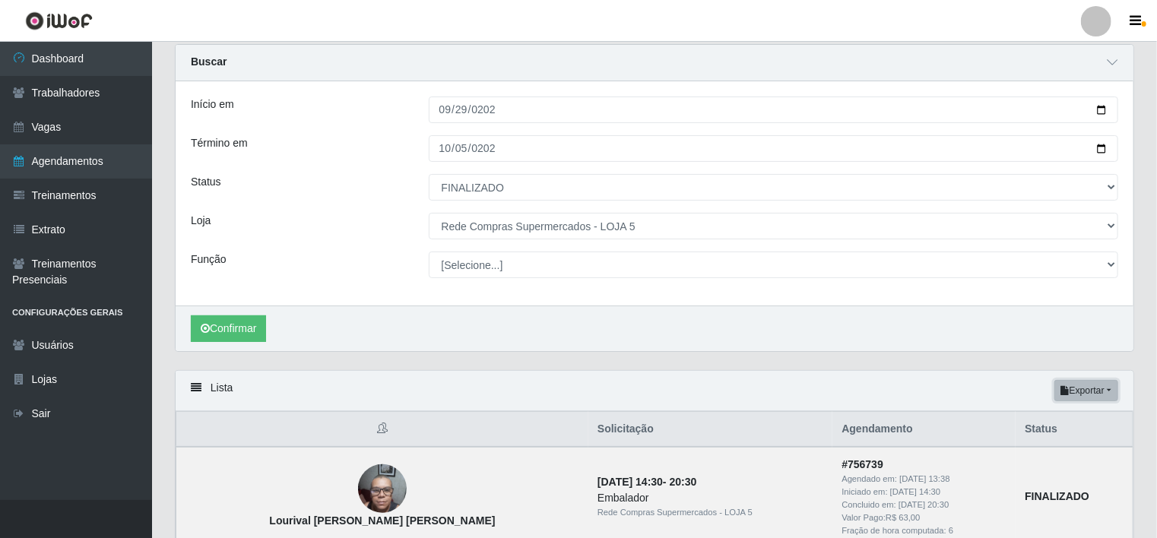
click at [1107, 386] on button "Exportar" at bounding box center [1086, 390] width 64 height 21
click at [1077, 455] on button "Excel" at bounding box center [1059, 451] width 120 height 31
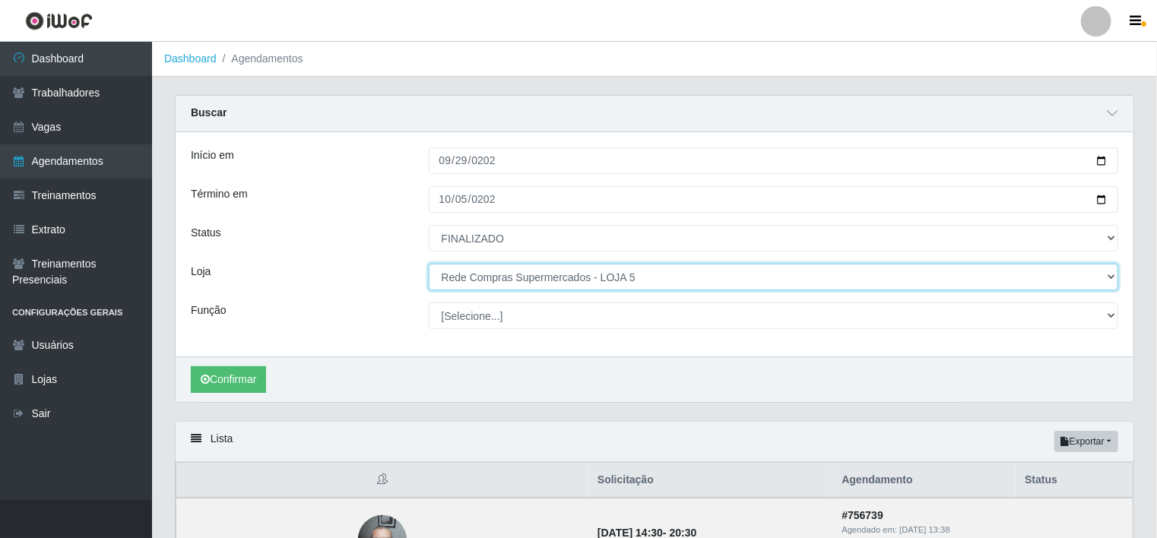
click at [630, 277] on select "[Selecione...] Rede Compras - CD Logistica Rede Compras Supermercados - LOJA 1 …" at bounding box center [774, 277] width 690 height 27
select select "398"
click at [429, 264] on select "[Selecione...] Rede Compras - CD Logistica Rede Compras Supermercados - LOJA 1 …" at bounding box center [774, 277] width 690 height 27
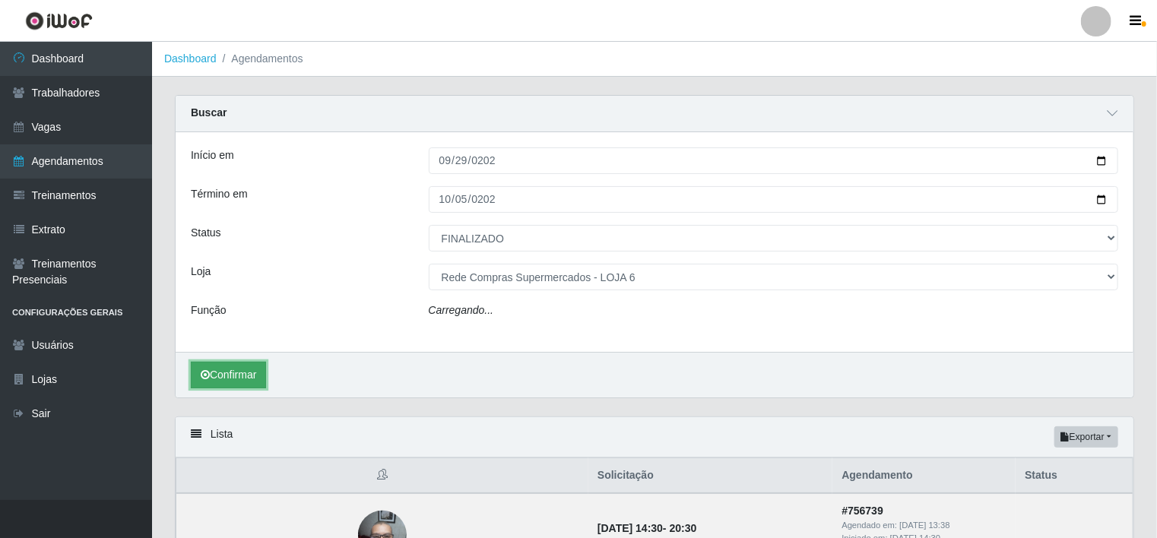
click at [249, 374] on button "Confirmar" at bounding box center [228, 375] width 75 height 27
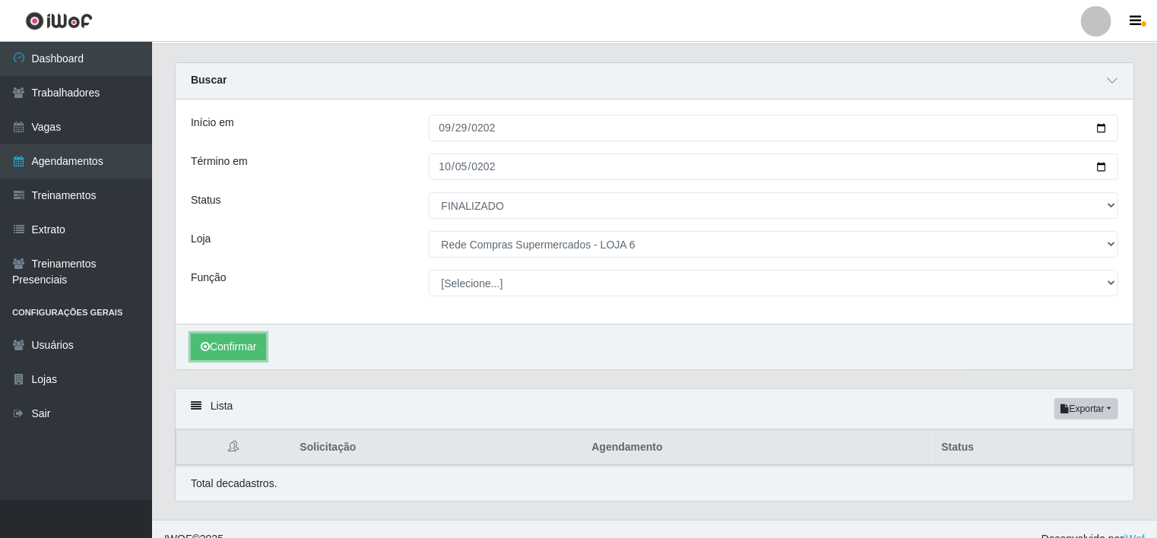
scroll to position [51, 0]
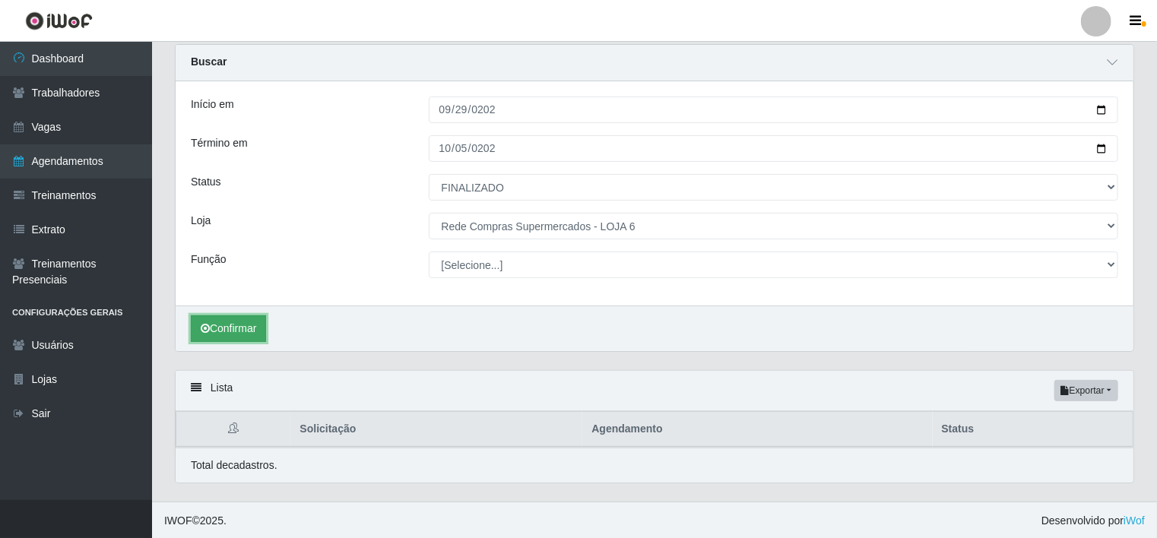
click at [223, 328] on button "Confirmar" at bounding box center [228, 328] width 75 height 27
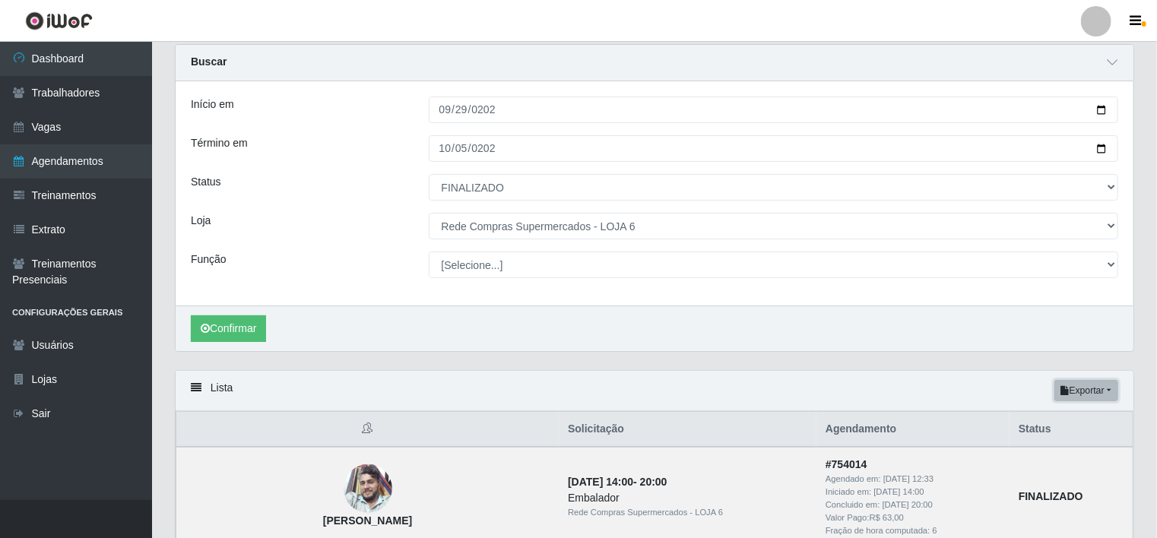
click at [1107, 382] on button "Exportar" at bounding box center [1086, 390] width 64 height 21
click at [1072, 446] on button "Excel" at bounding box center [1059, 451] width 120 height 31
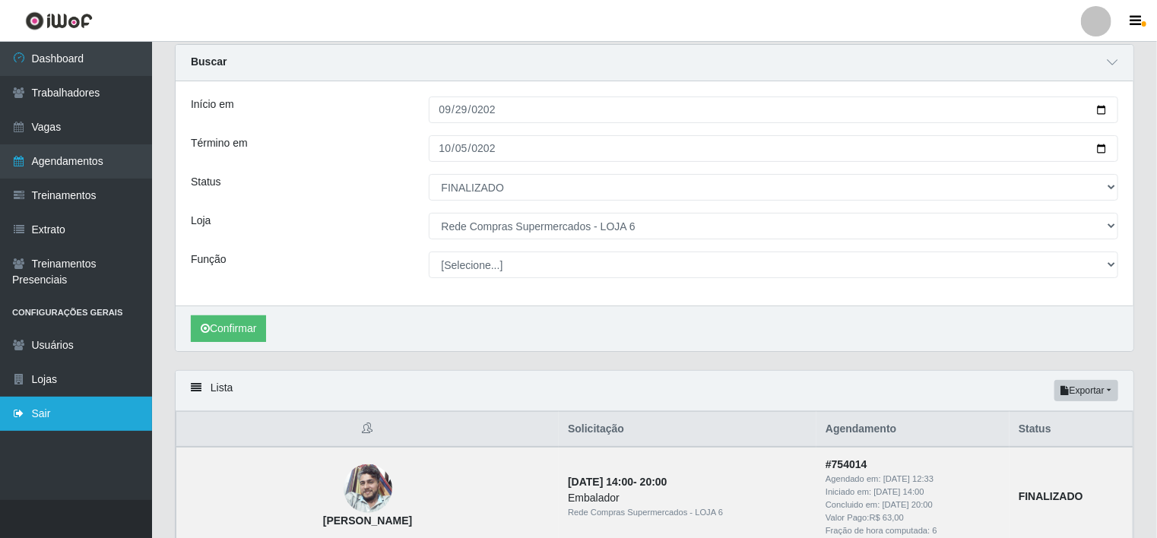
click at [61, 399] on link "Sair" at bounding box center [76, 414] width 152 height 34
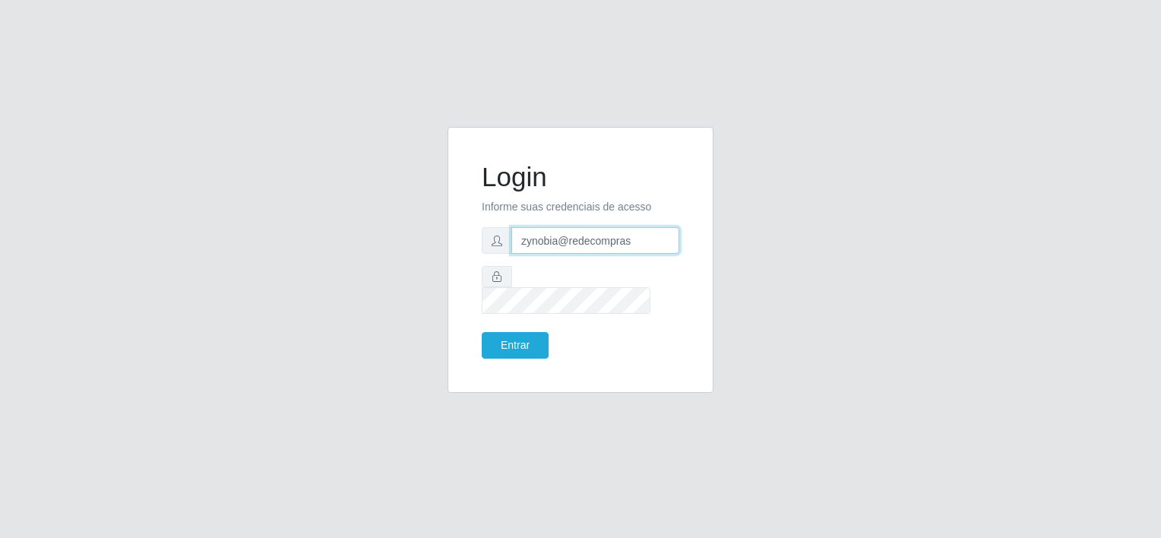
click at [582, 254] on input "zynobia@redecompras" at bounding box center [596, 240] width 168 height 27
type input "zynobia@bomqueso"
click at [520, 332] on button "Entrar" at bounding box center [515, 345] width 67 height 27
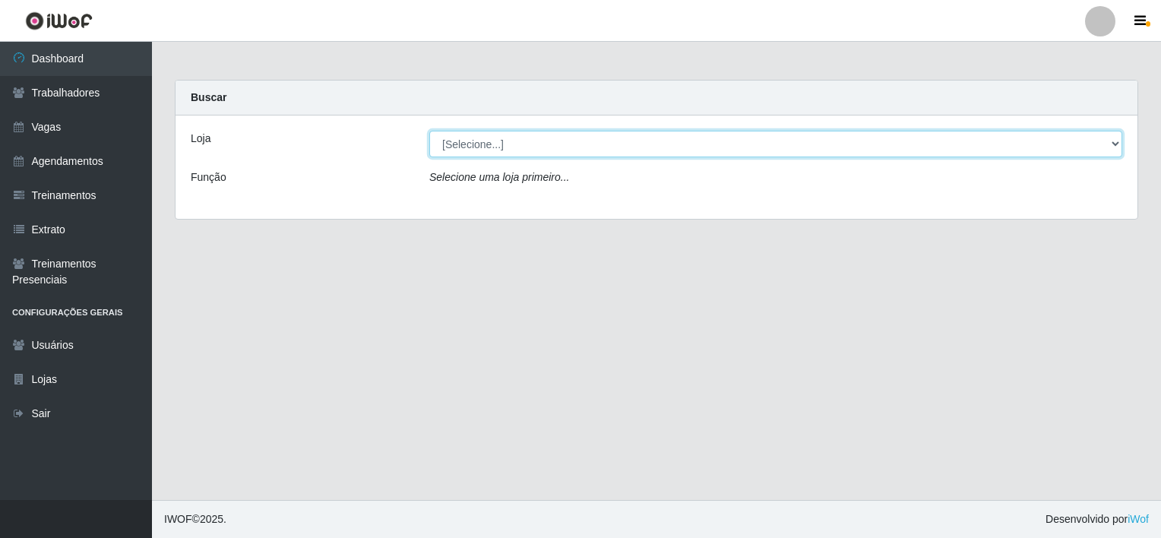
click at [693, 141] on select "[Selecione...] BomQueSó Agreste - Loja 1 BomQueSó Agreste - Loja 2 BomQueSó Agr…" at bounding box center [775, 144] width 693 height 27
select select "213"
click at [429, 131] on select "[Selecione...] BomQueSó Agreste - Loja 1 BomQueSó Agreste - Loja 2 BomQueSó Agr…" at bounding box center [775, 144] width 693 height 27
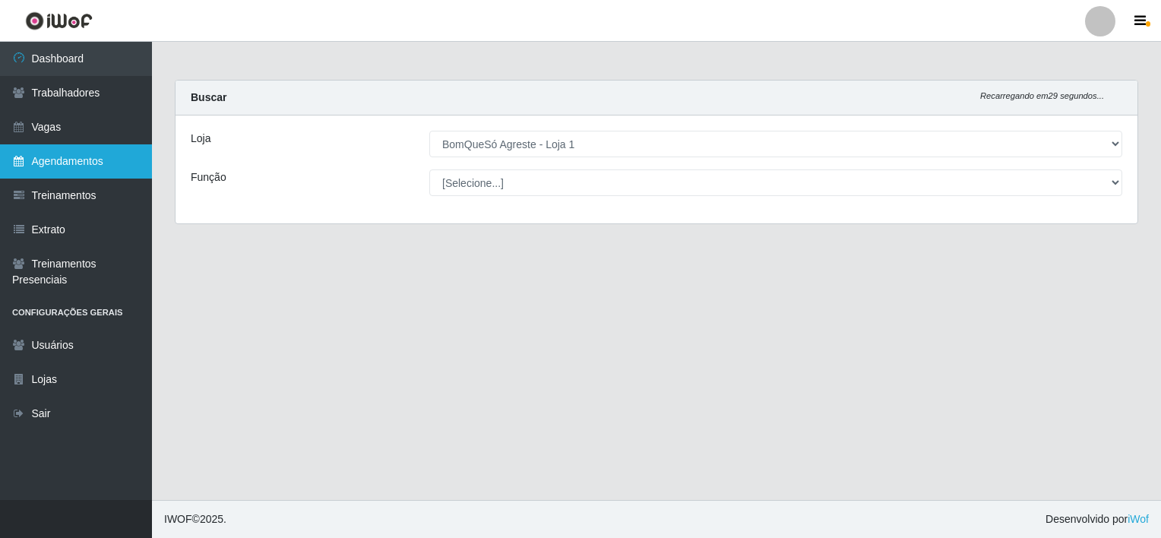
click at [39, 168] on link "Agendamentos" at bounding box center [76, 161] width 152 height 34
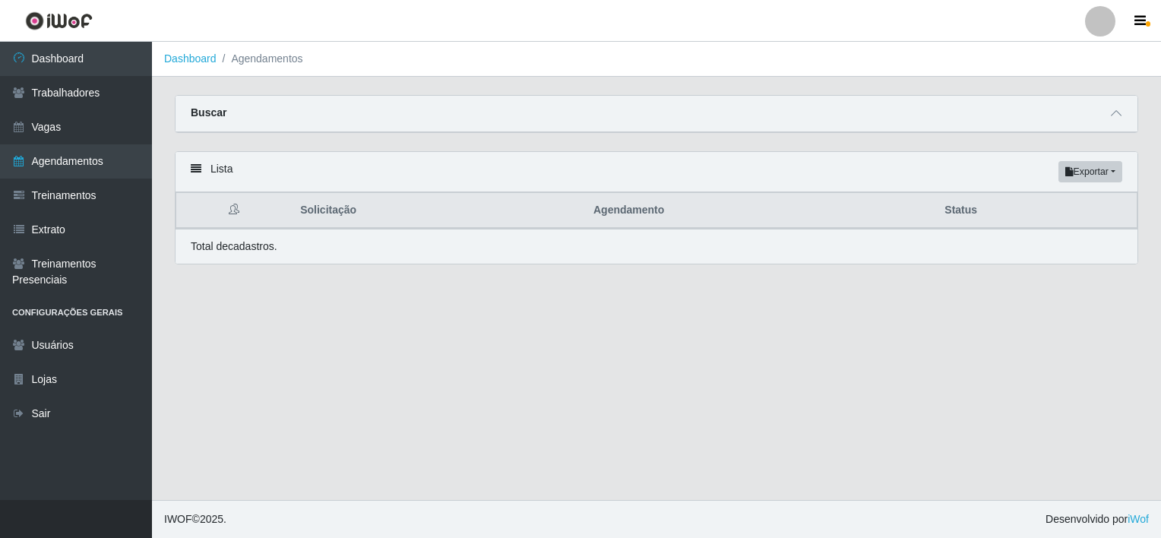
click at [494, 122] on div "Buscar" at bounding box center [657, 114] width 962 height 36
click at [1125, 109] on span at bounding box center [1116, 113] width 18 height 17
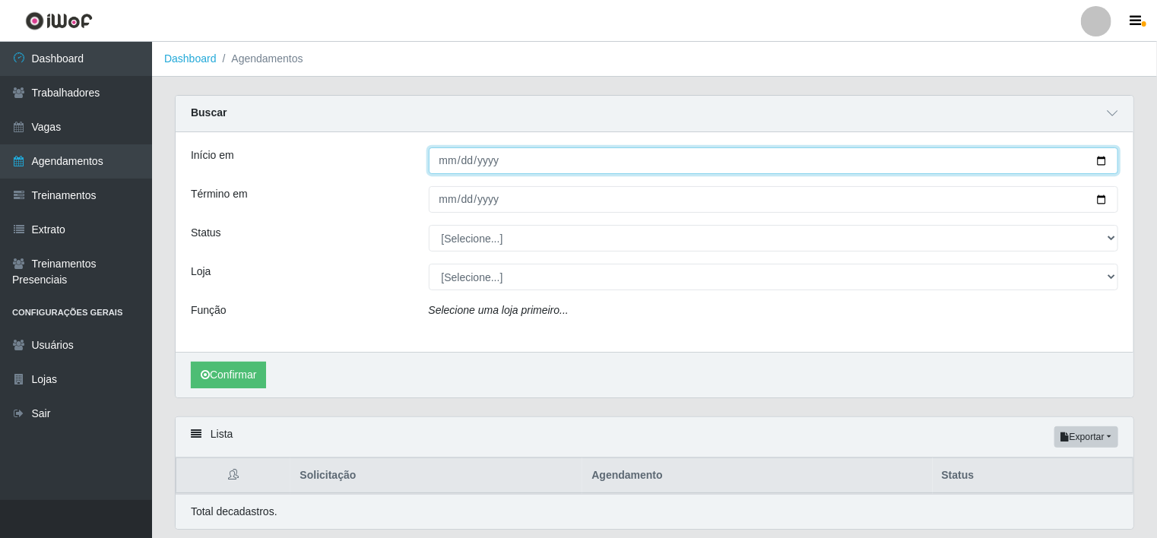
click at [444, 154] on input "Início em" at bounding box center [774, 160] width 690 height 27
type input "[DATE]"
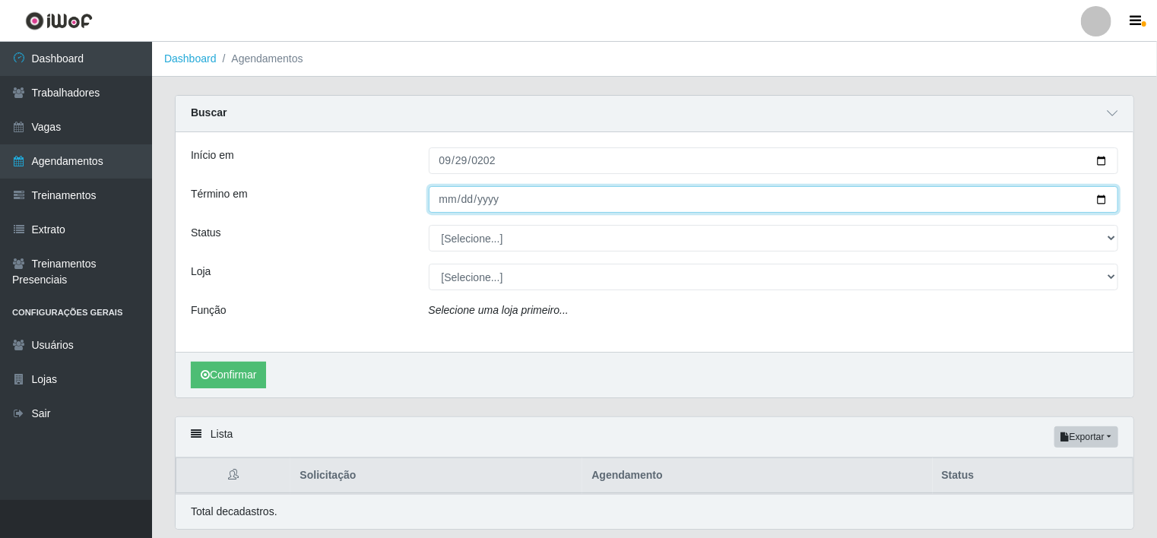
click at [444, 195] on input "Término em" at bounding box center [774, 199] width 690 height 27
type input "[DATE]"
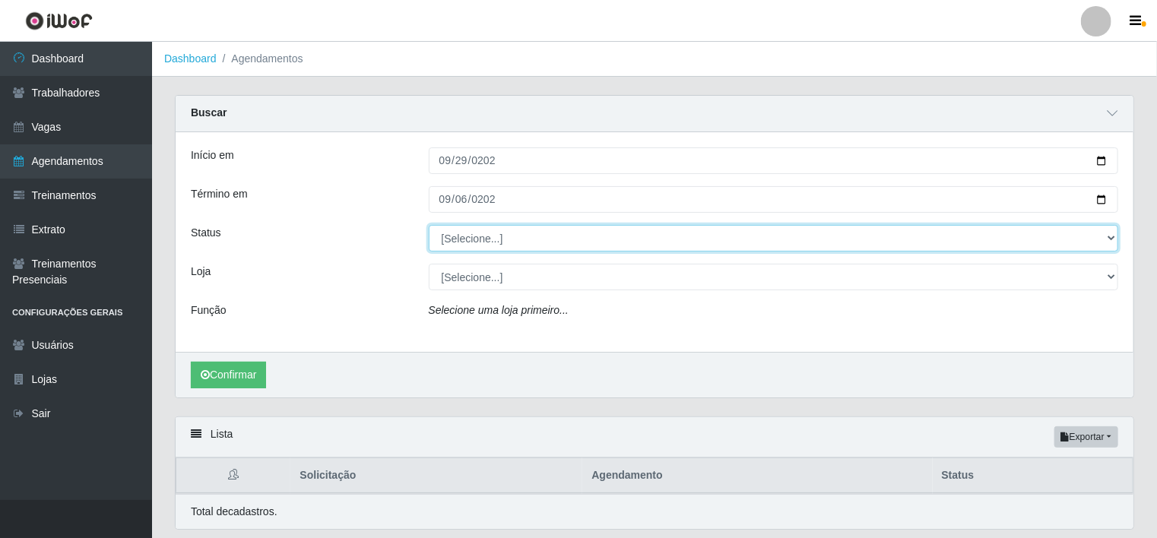
click at [480, 240] on select "[Selecione...] AGENDADO AGUARDANDO LIBERAR EM ANDAMENTO EM REVISÃO FINALIZADO C…" at bounding box center [774, 238] width 690 height 27
select select "FINALIZADO"
click at [429, 225] on select "[Selecione...] AGENDADO AGUARDANDO LIBERAR EM ANDAMENTO EM REVISÃO FINALIZADO C…" at bounding box center [774, 238] width 690 height 27
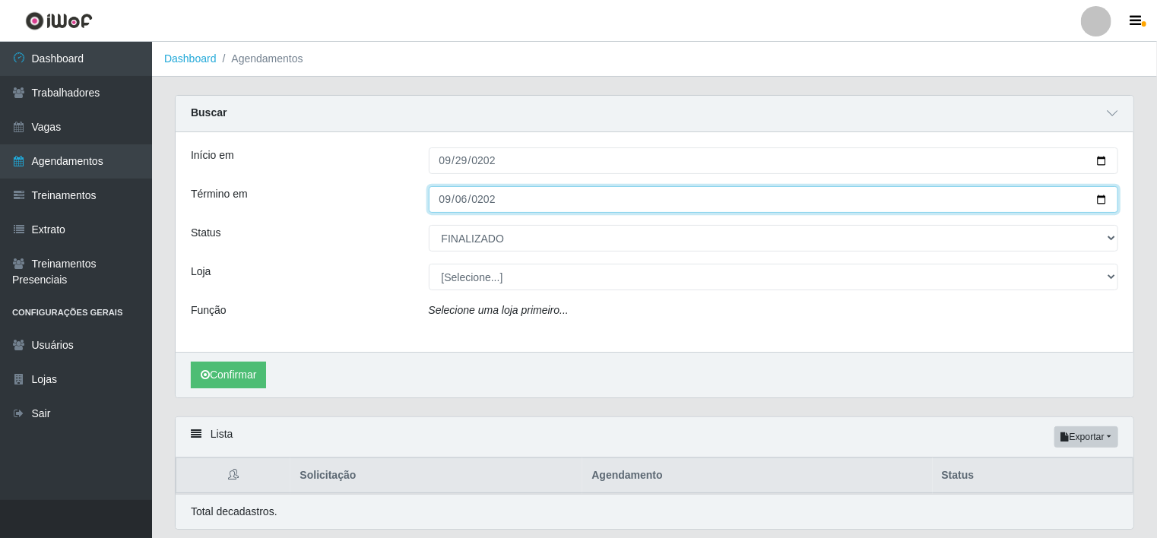
click at [445, 204] on input "[DATE]" at bounding box center [774, 199] width 690 height 27
type input "[DATE]"
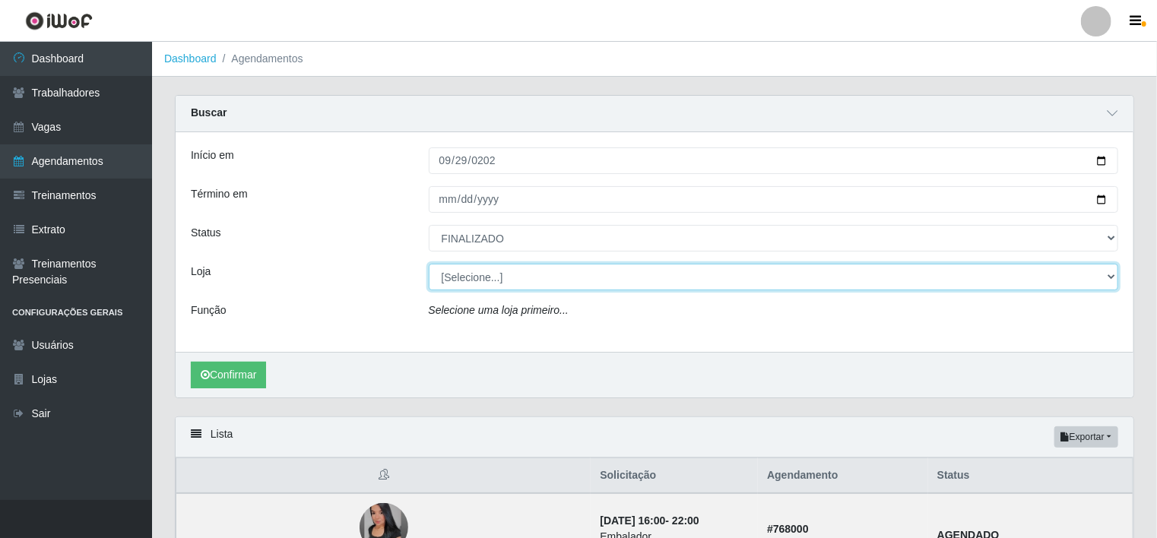
click at [490, 277] on select "[Selecione...] BomQueSó Agreste - Loja 1 BomQueSó Agreste - Loja 2 BomQueSó Agr…" at bounding box center [774, 277] width 690 height 27
click at [429, 264] on select "[Selecione...] BomQueSó Agreste - Loja 1 BomQueSó Agreste - Loja 2 BomQueSó Agr…" at bounding box center [774, 277] width 690 height 27
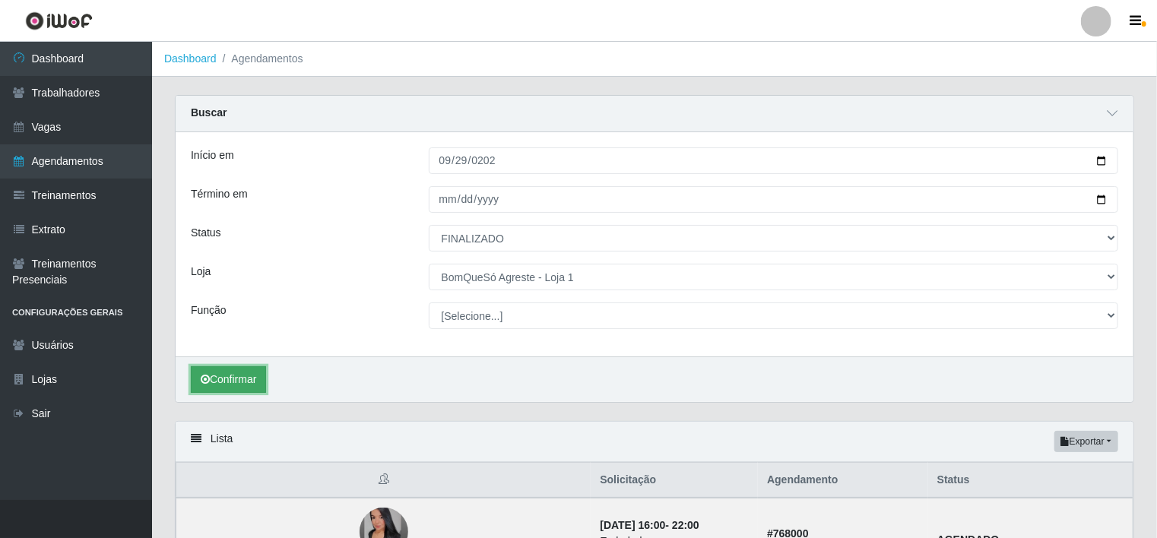
click at [223, 369] on button "Confirmar" at bounding box center [228, 379] width 75 height 27
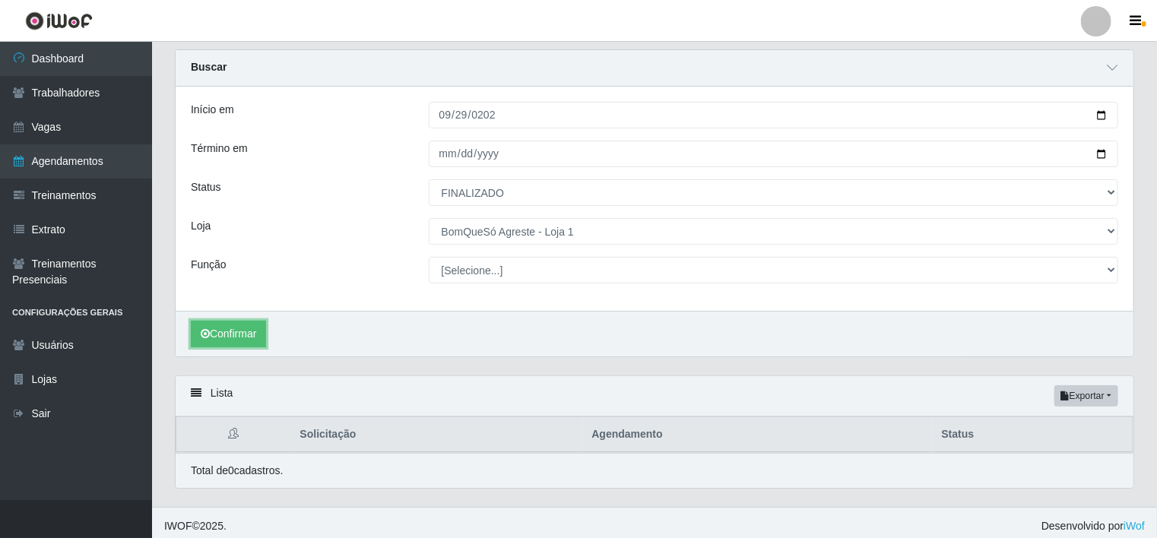
scroll to position [51, 0]
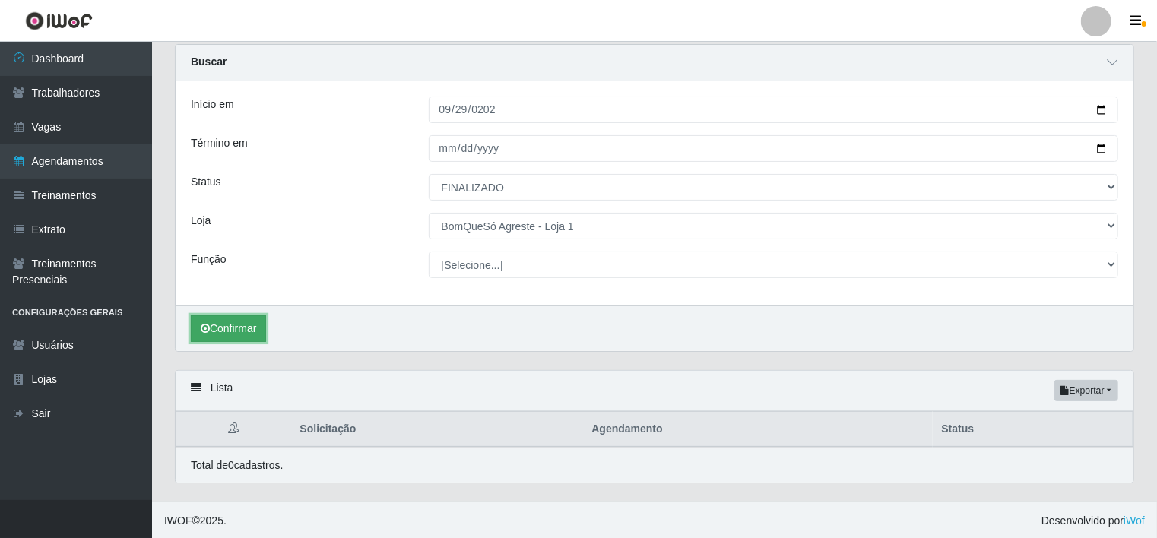
click at [247, 326] on button "Confirmar" at bounding box center [228, 328] width 75 height 27
click at [240, 325] on button "Confirmar" at bounding box center [228, 328] width 75 height 27
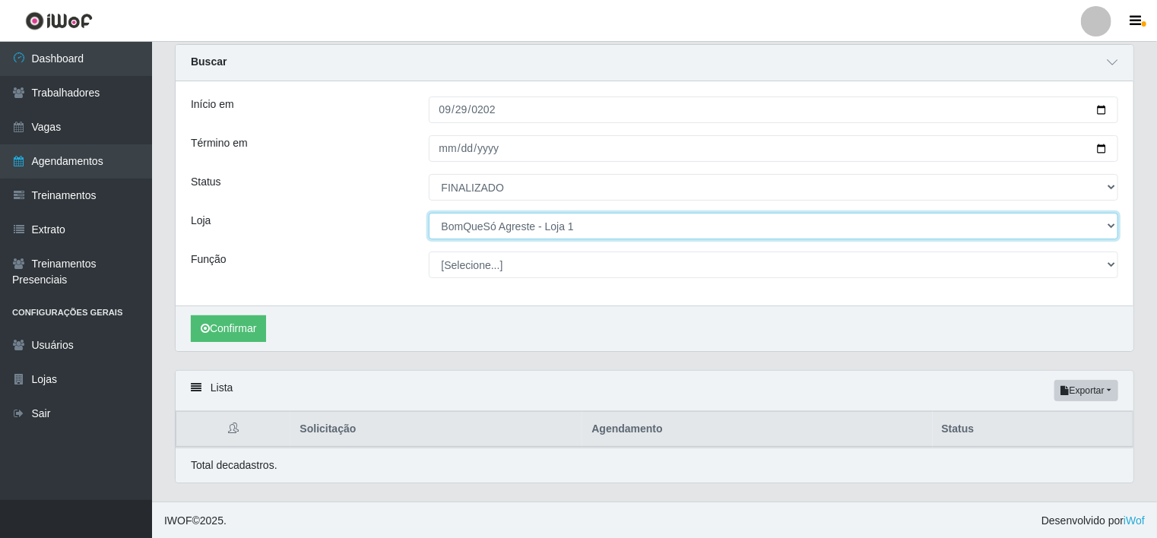
click at [562, 226] on select "[Selecione...] BomQueSó Agreste - Loja 1 BomQueSó Agreste - Loja 2 BomQueSó Agr…" at bounding box center [774, 226] width 690 height 27
click at [429, 217] on select "[Selecione...] BomQueSó Agreste - Loja 1 BomQueSó Agreste - Loja 2 BomQueSó Agr…" at bounding box center [774, 226] width 690 height 27
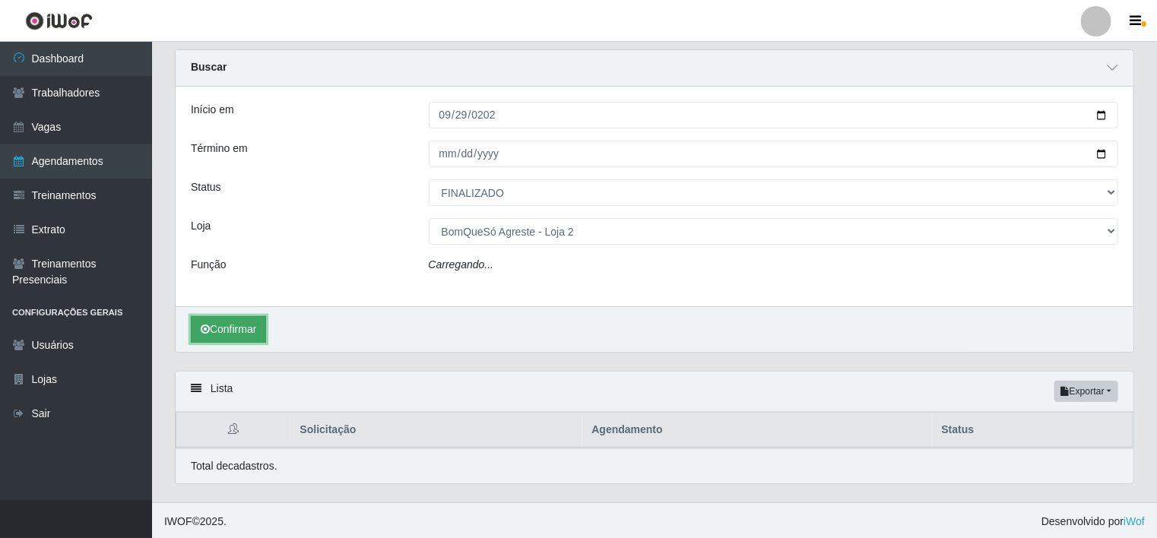
click at [261, 328] on button "Confirmar" at bounding box center [228, 329] width 75 height 27
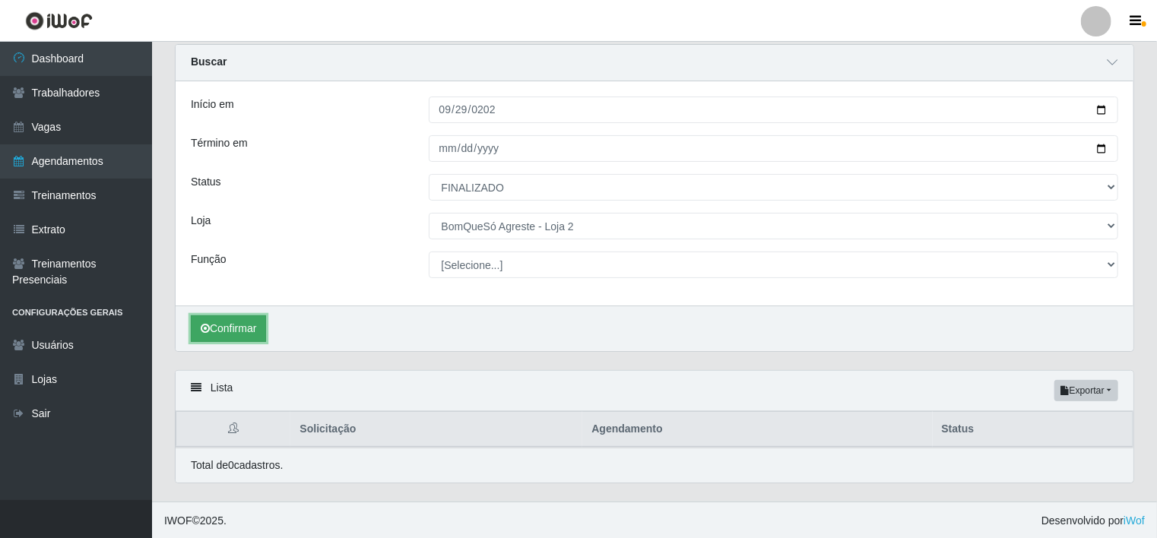
click at [223, 316] on button "Confirmar" at bounding box center [228, 328] width 75 height 27
click at [216, 322] on button "Confirmar" at bounding box center [228, 328] width 75 height 27
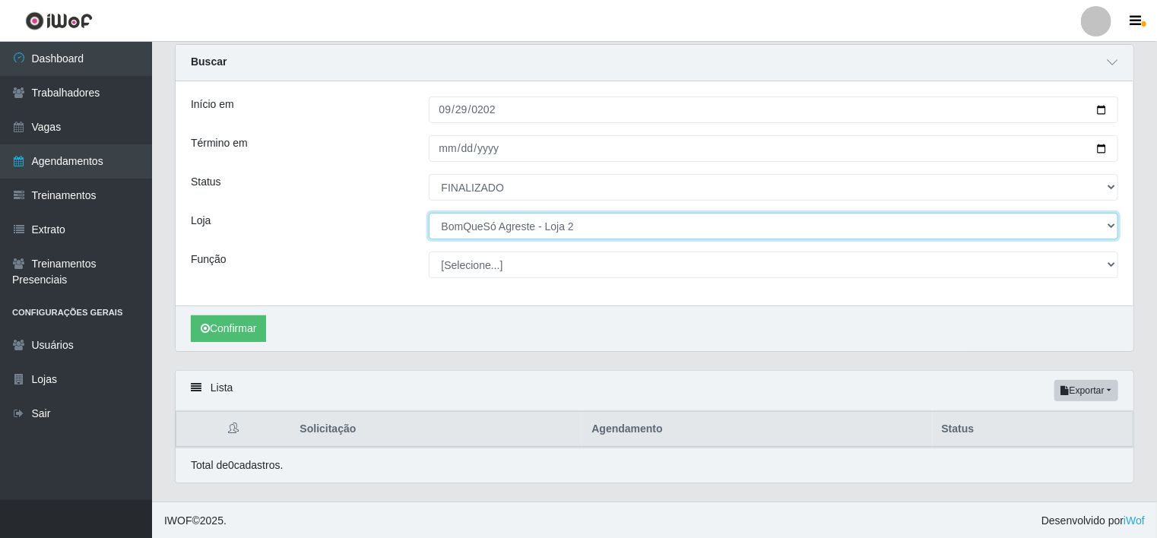
click at [581, 222] on select "[Selecione...] BomQueSó Agreste - Loja 1 BomQueSó Agreste - Loja 2 BomQueSó Agr…" at bounding box center [774, 226] width 690 height 27
select select "215"
click at [429, 217] on select "[Selecione...] BomQueSó Agreste - Loja 1 BomQueSó Agreste - Loja 2 BomQueSó Agr…" at bounding box center [774, 226] width 690 height 27
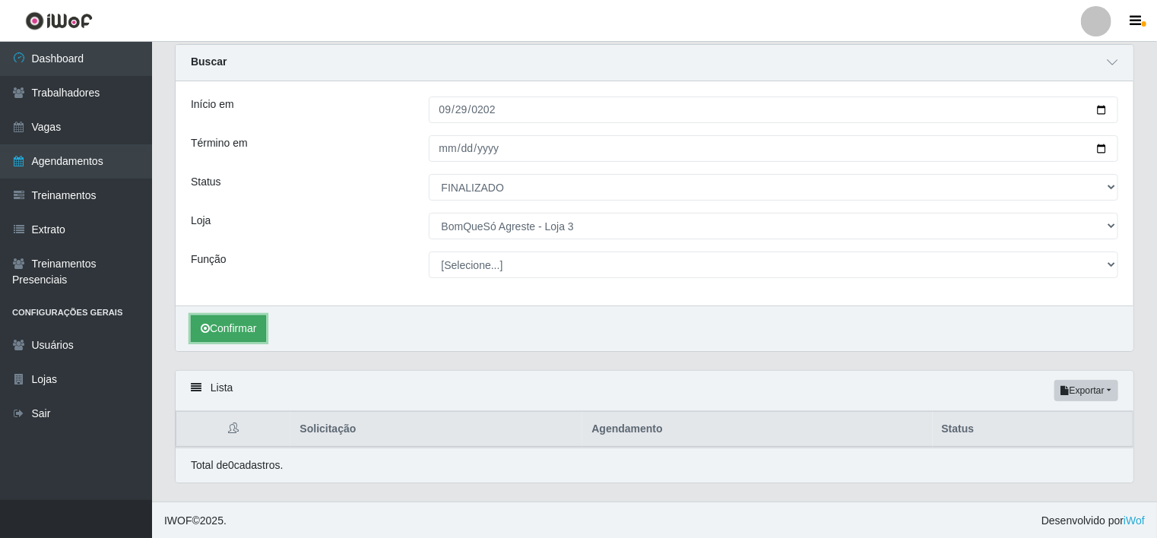
click at [225, 332] on button "Confirmar" at bounding box center [228, 328] width 75 height 27
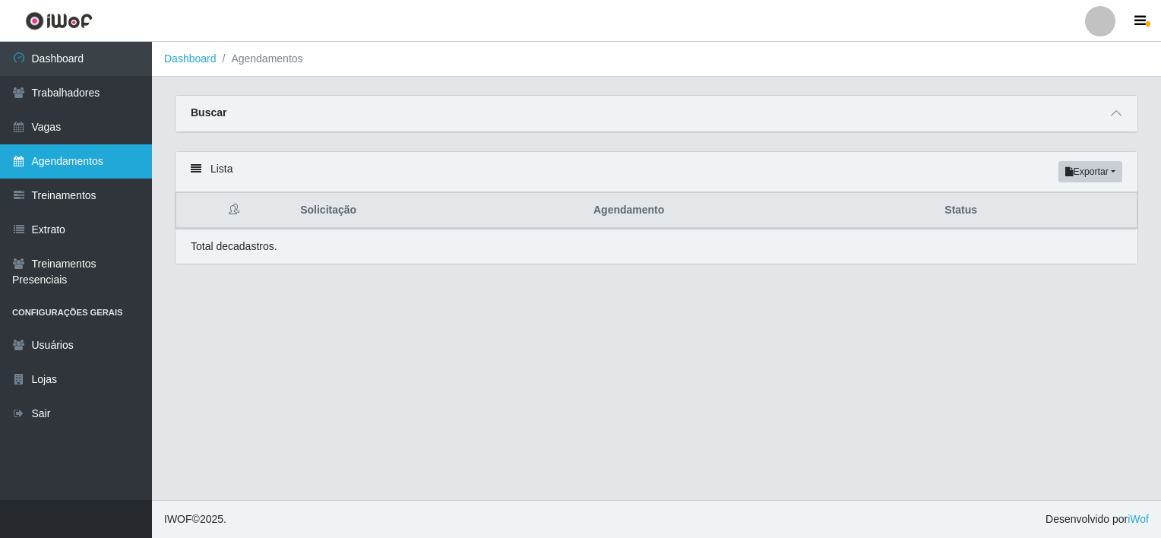
click at [84, 170] on link "Agendamentos" at bounding box center [76, 161] width 152 height 34
click at [1122, 113] on icon at bounding box center [1116, 113] width 11 height 11
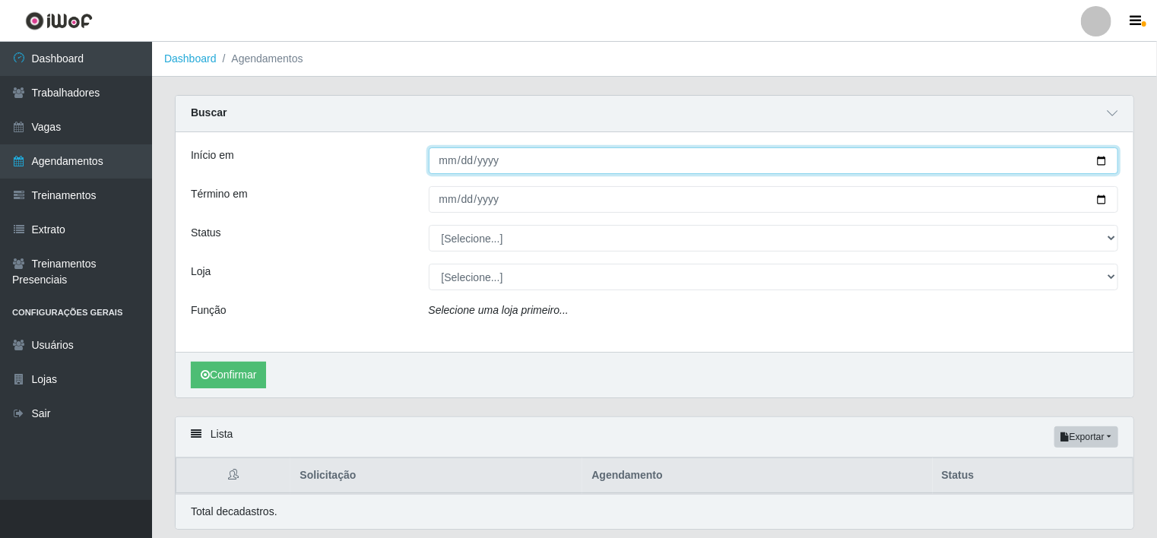
click at [438, 166] on input "Início em" at bounding box center [774, 160] width 690 height 27
type input "[DATE]"
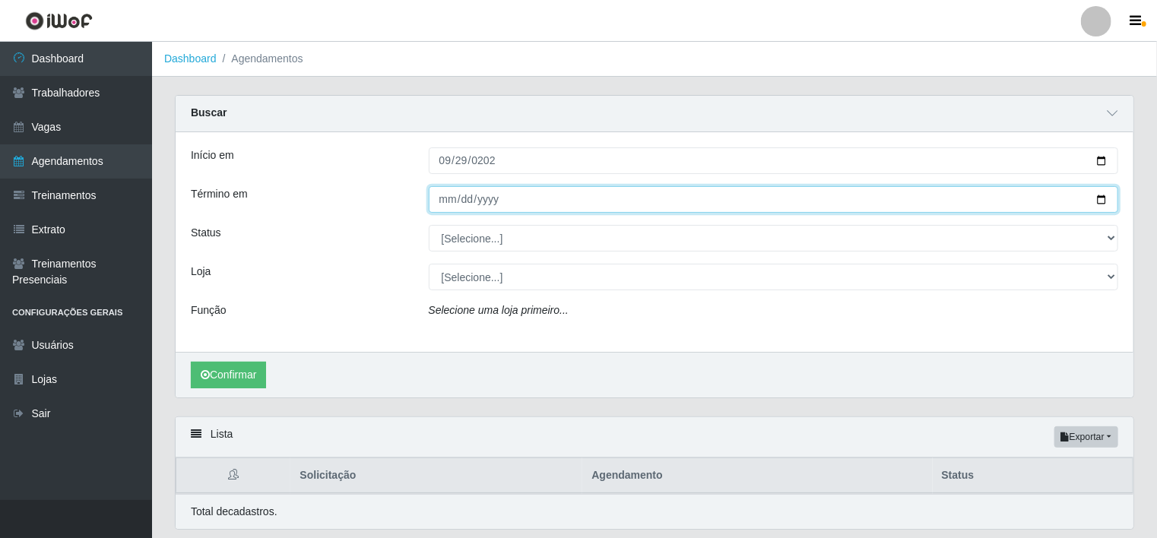
click at [438, 201] on input "Término em" at bounding box center [774, 199] width 690 height 27
type input "[DATE]"
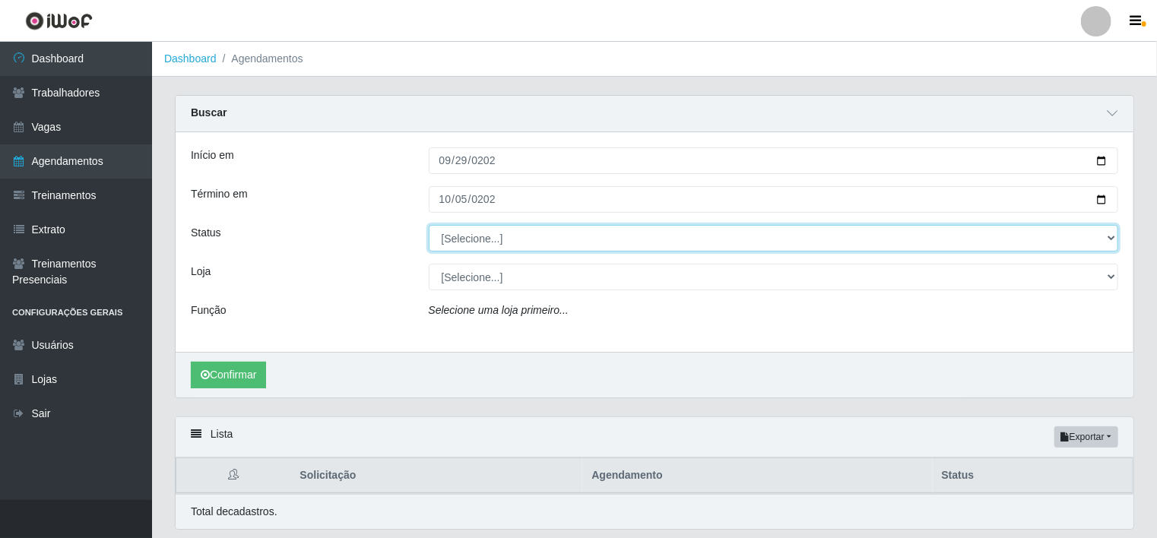
click at [535, 232] on select "[Selecione...] AGENDADO AGUARDANDO LIBERAR EM ANDAMENTO EM REVISÃO FINALIZADO C…" at bounding box center [774, 238] width 690 height 27
select select "FINALIZADO"
click at [429, 225] on select "[Selecione...] AGENDADO AGUARDANDO LIBERAR EM ANDAMENTO EM REVISÃO FINALIZADO C…" at bounding box center [774, 238] width 690 height 27
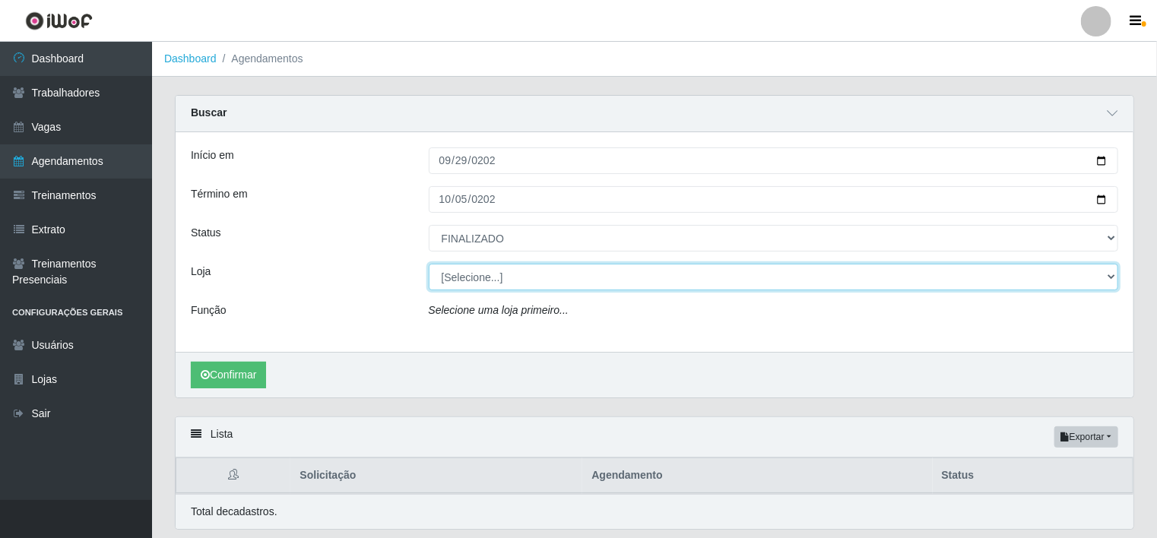
click at [505, 283] on select "[Selecione...] BomQueSó Agreste - Loja 1 BomQueSó Agreste - Loja 2 BomQueSó Agr…" at bounding box center [774, 277] width 690 height 27
click at [429, 264] on select "[Selecione...] BomQueSó Agreste - Loja 1 BomQueSó Agreste - Loja 2 BomQueSó Agr…" at bounding box center [774, 277] width 690 height 27
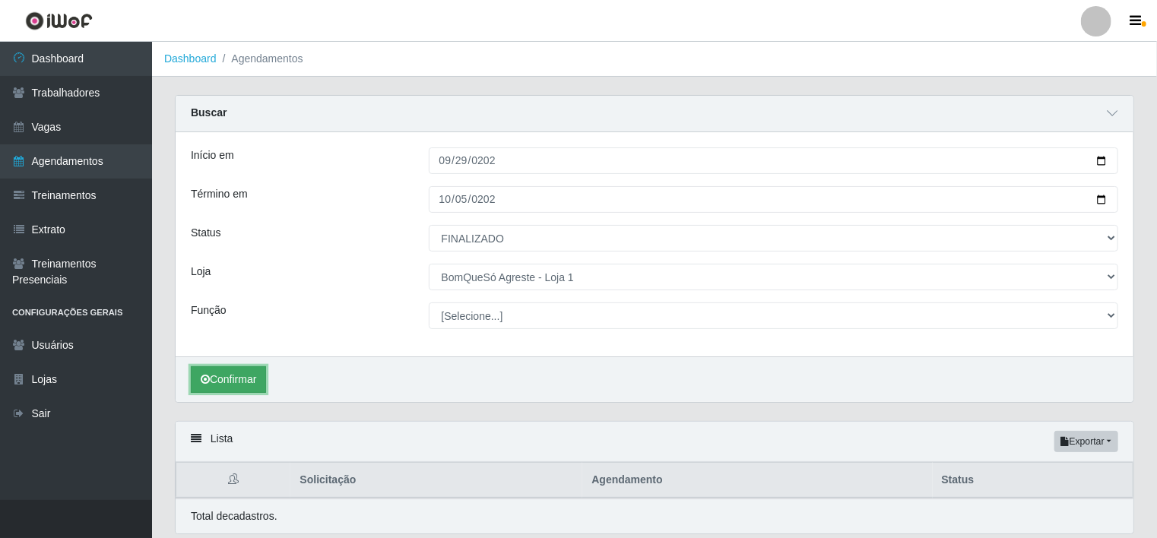
click at [249, 371] on button "Confirmar" at bounding box center [228, 379] width 75 height 27
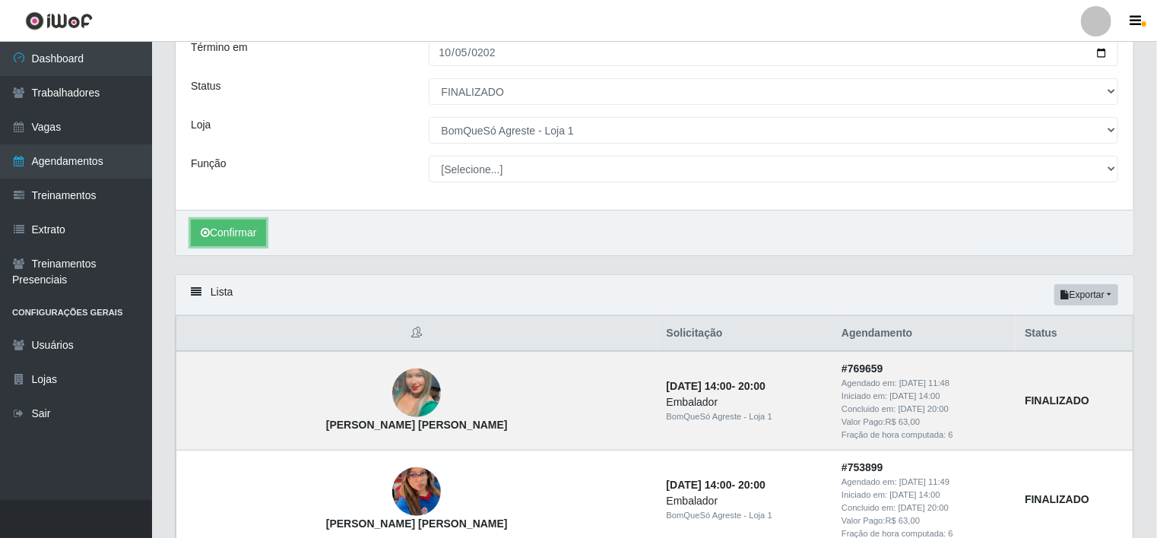
scroll to position [51, 0]
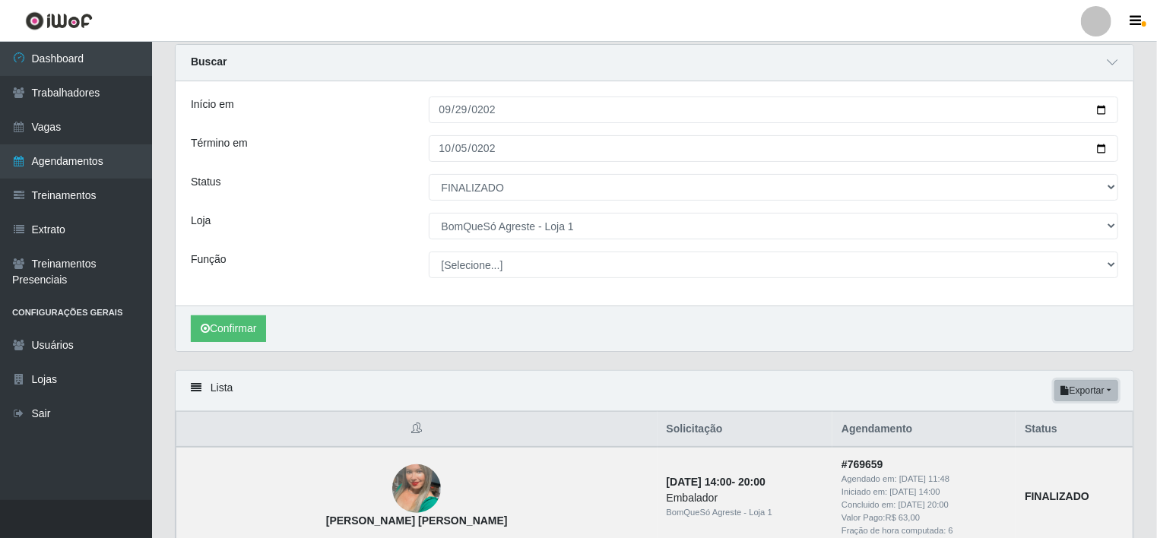
click at [1100, 386] on button "Exportar" at bounding box center [1086, 390] width 64 height 21
click at [1058, 441] on button "Excel" at bounding box center [1059, 451] width 120 height 31
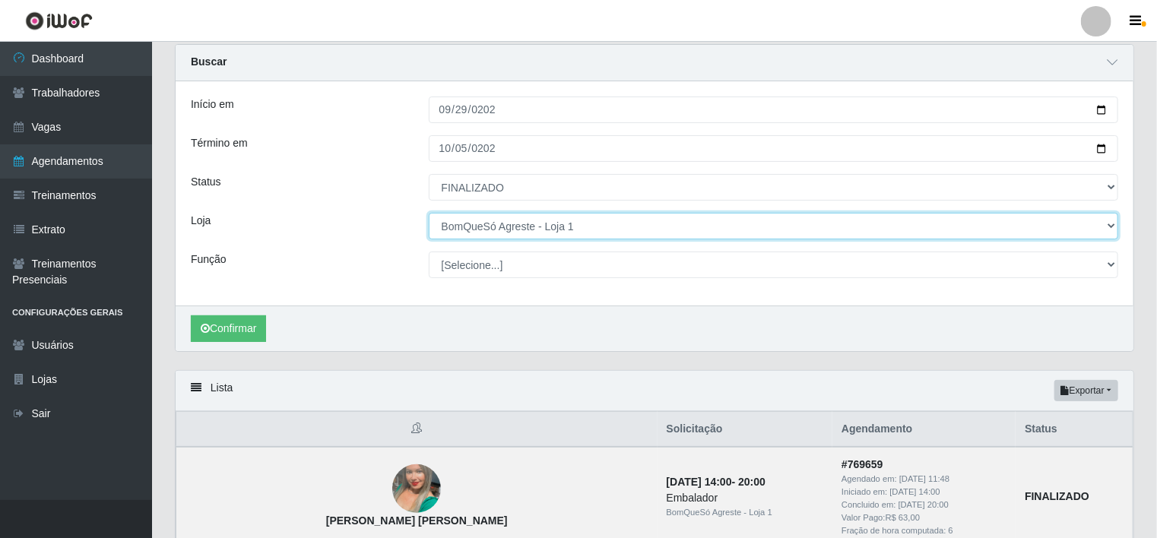
click at [560, 228] on select "[Selecione...] BomQueSó Agreste - Loja 1 BomQueSó Agreste - Loja 2 BomQueSó Agr…" at bounding box center [774, 226] width 690 height 27
click at [429, 213] on select "[Selecione...] BomQueSó Agreste - Loja 1 BomQueSó Agreste - Loja 2 BomQueSó Agr…" at bounding box center [774, 226] width 690 height 27
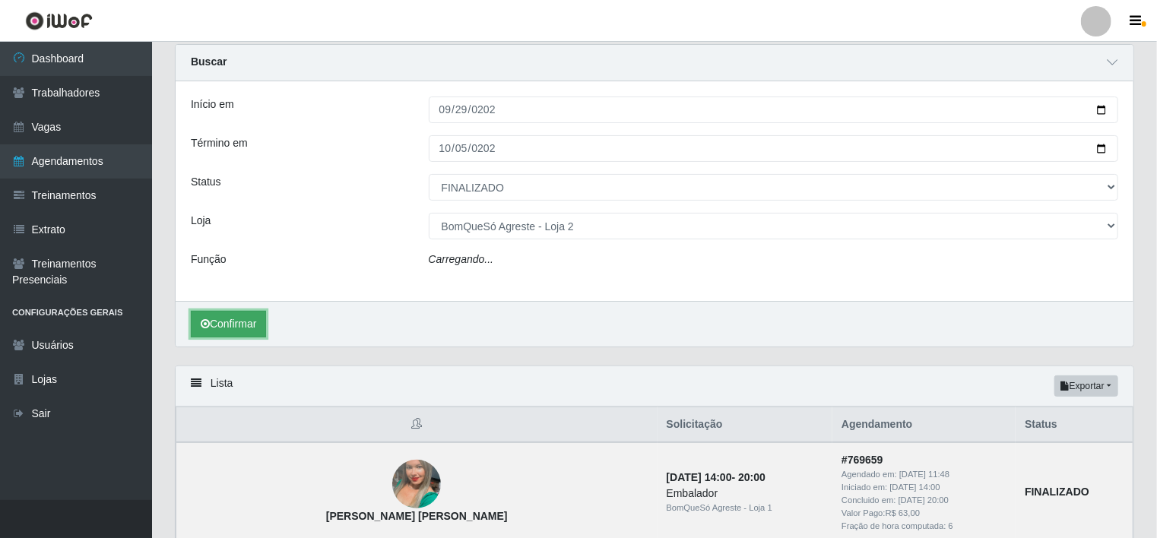
click at [245, 328] on button "Confirmar" at bounding box center [228, 324] width 75 height 27
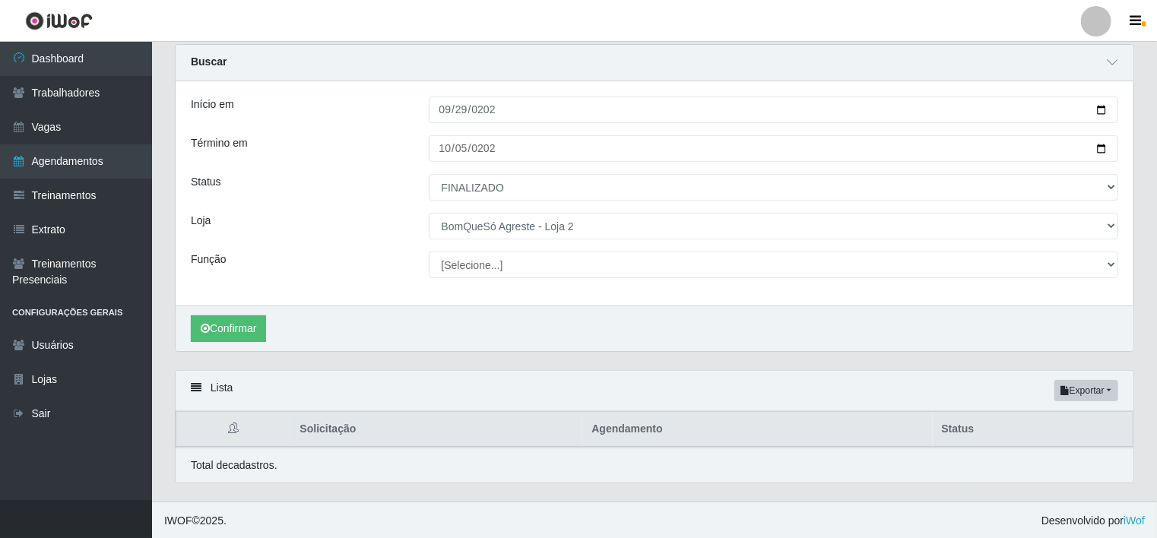
click at [175, 323] on div "Buscar Início em 2025-09-29 Término em 2025-10-05 Status [Selecione...] AGENDAD…" at bounding box center [654, 198] width 959 height 308
click at [216, 331] on button "Confirmar" at bounding box center [228, 328] width 75 height 27
click at [252, 328] on button "Confirmar" at bounding box center [228, 328] width 75 height 27
click at [243, 334] on button "Confirmar" at bounding box center [228, 328] width 75 height 27
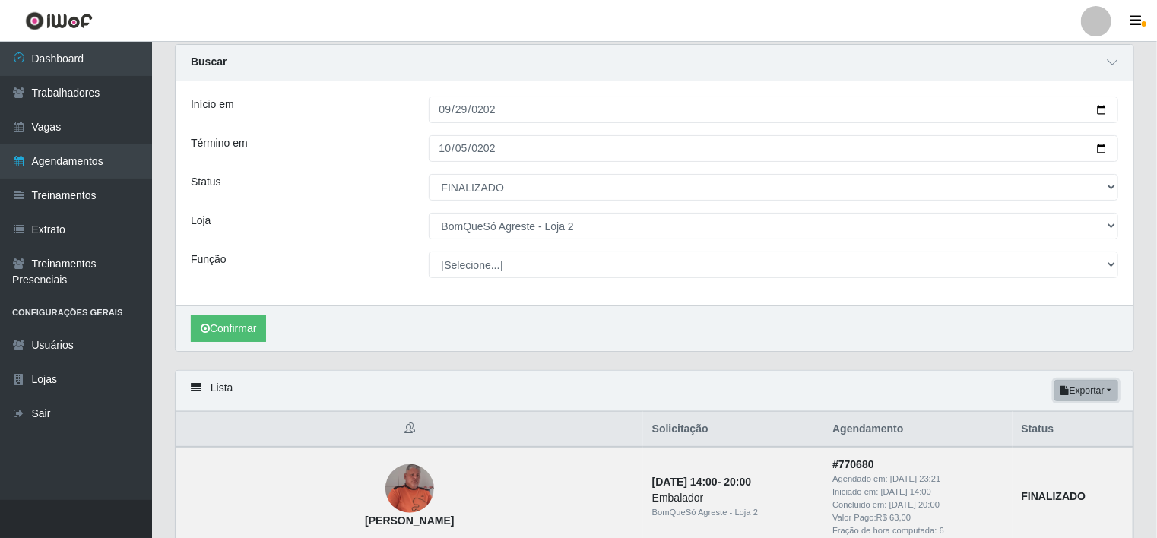
click at [1103, 391] on button "Exportar" at bounding box center [1086, 390] width 64 height 21
click at [1065, 455] on button "Excel" at bounding box center [1059, 451] width 120 height 31
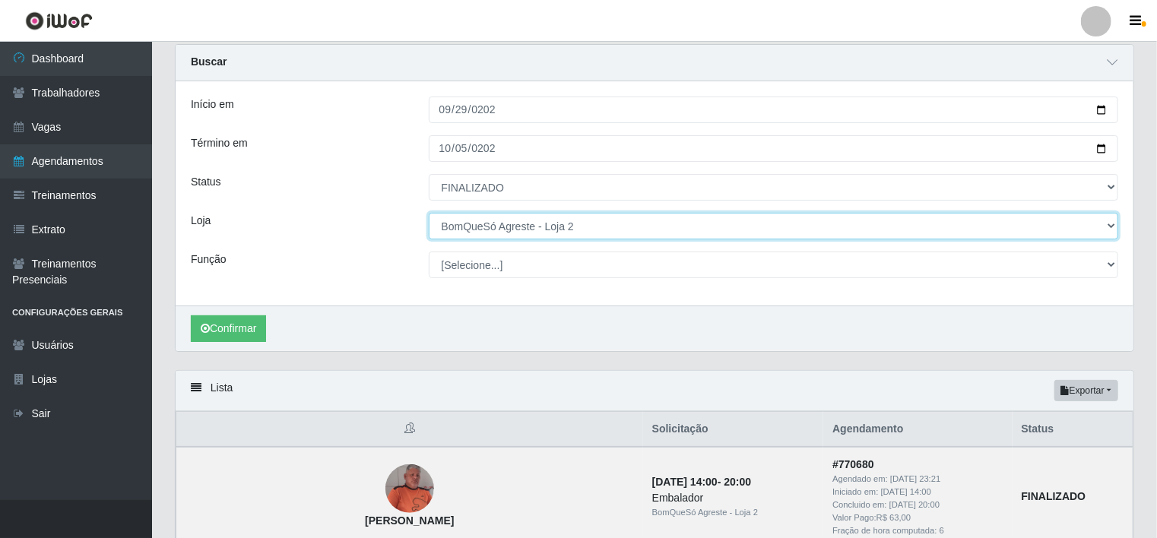
click at [678, 227] on select "[Selecione...] BomQueSó Agreste - Loja 1 BomQueSó Agreste - Loja 2 BomQueSó Agr…" at bounding box center [774, 226] width 690 height 27
select select "215"
click at [429, 213] on select "[Selecione...] BomQueSó Agreste - Loja 1 BomQueSó Agreste - Loja 2 BomQueSó Agr…" at bounding box center [774, 226] width 690 height 27
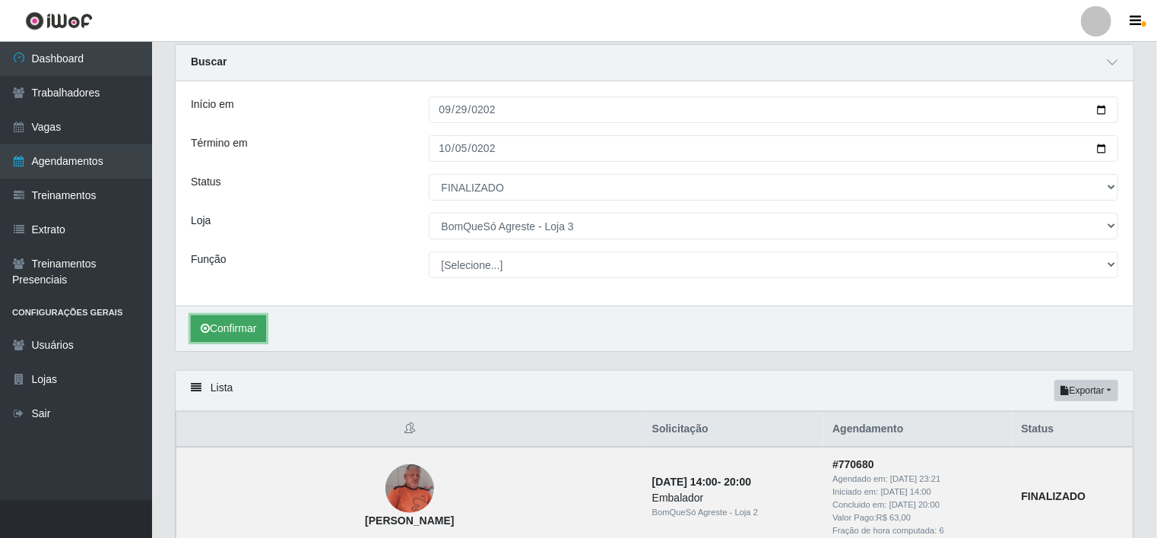
click at [252, 325] on button "Confirmar" at bounding box center [228, 328] width 75 height 27
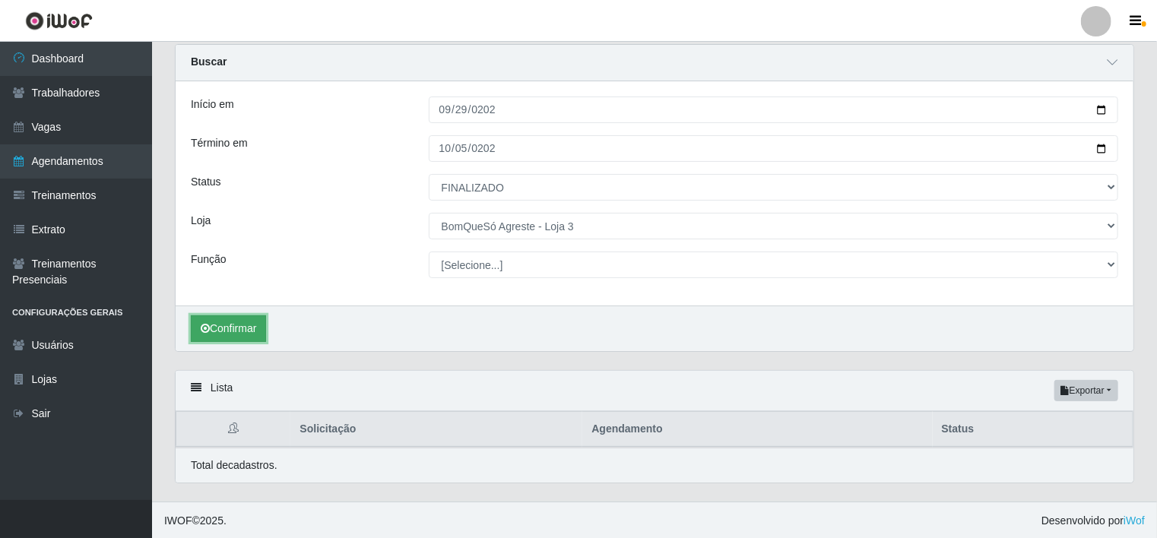
click at [231, 337] on button "Confirmar" at bounding box center [228, 328] width 75 height 27
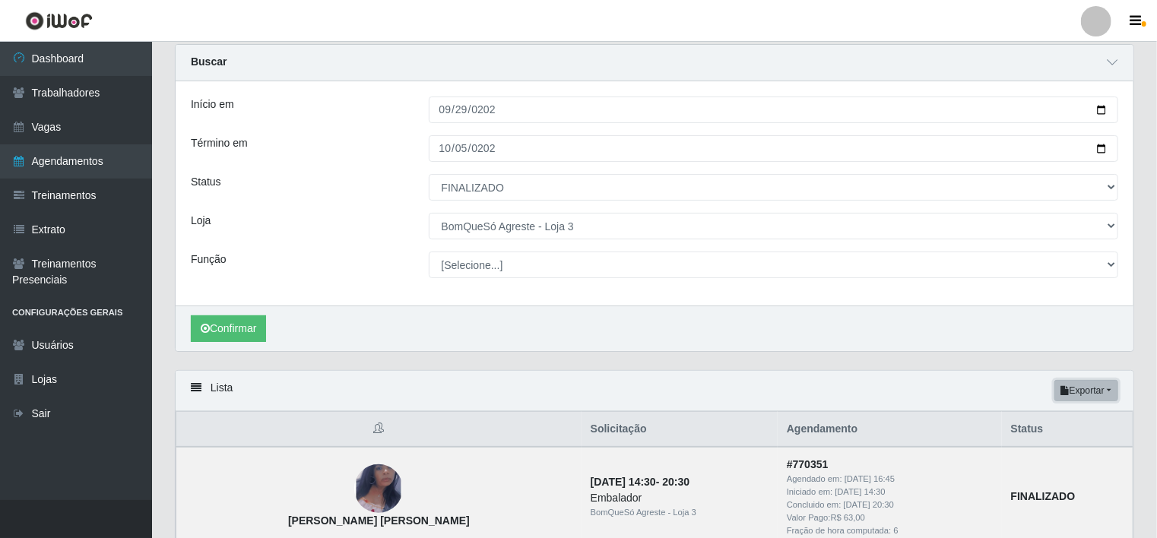
click at [1101, 396] on button "Exportar" at bounding box center [1086, 390] width 64 height 21
click at [1084, 442] on button "Excel" at bounding box center [1059, 451] width 120 height 31
